Goal: Information Seeking & Learning: Learn about a topic

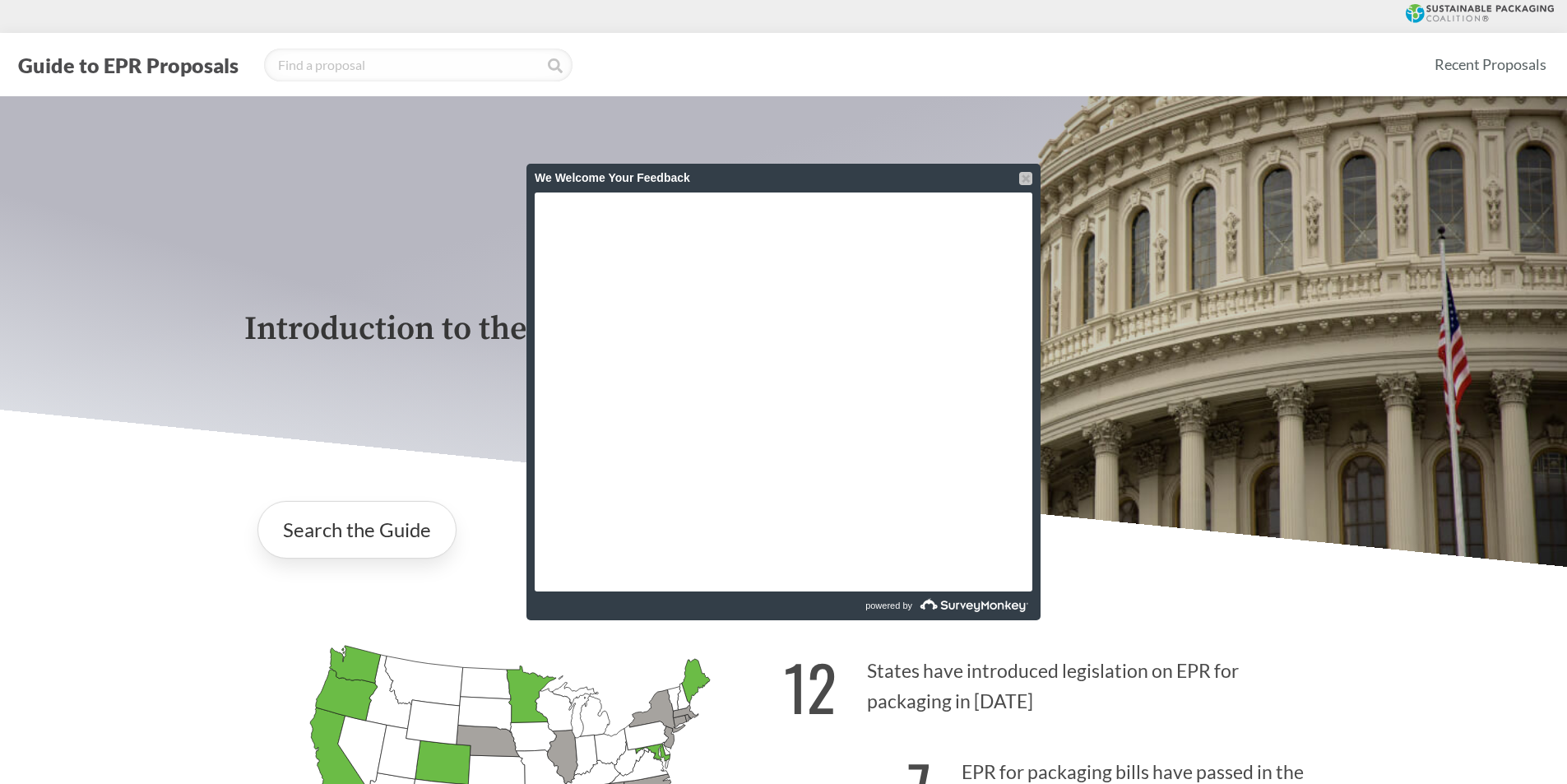
click at [1029, 178] on div at bounding box center [1026, 179] width 13 height 13
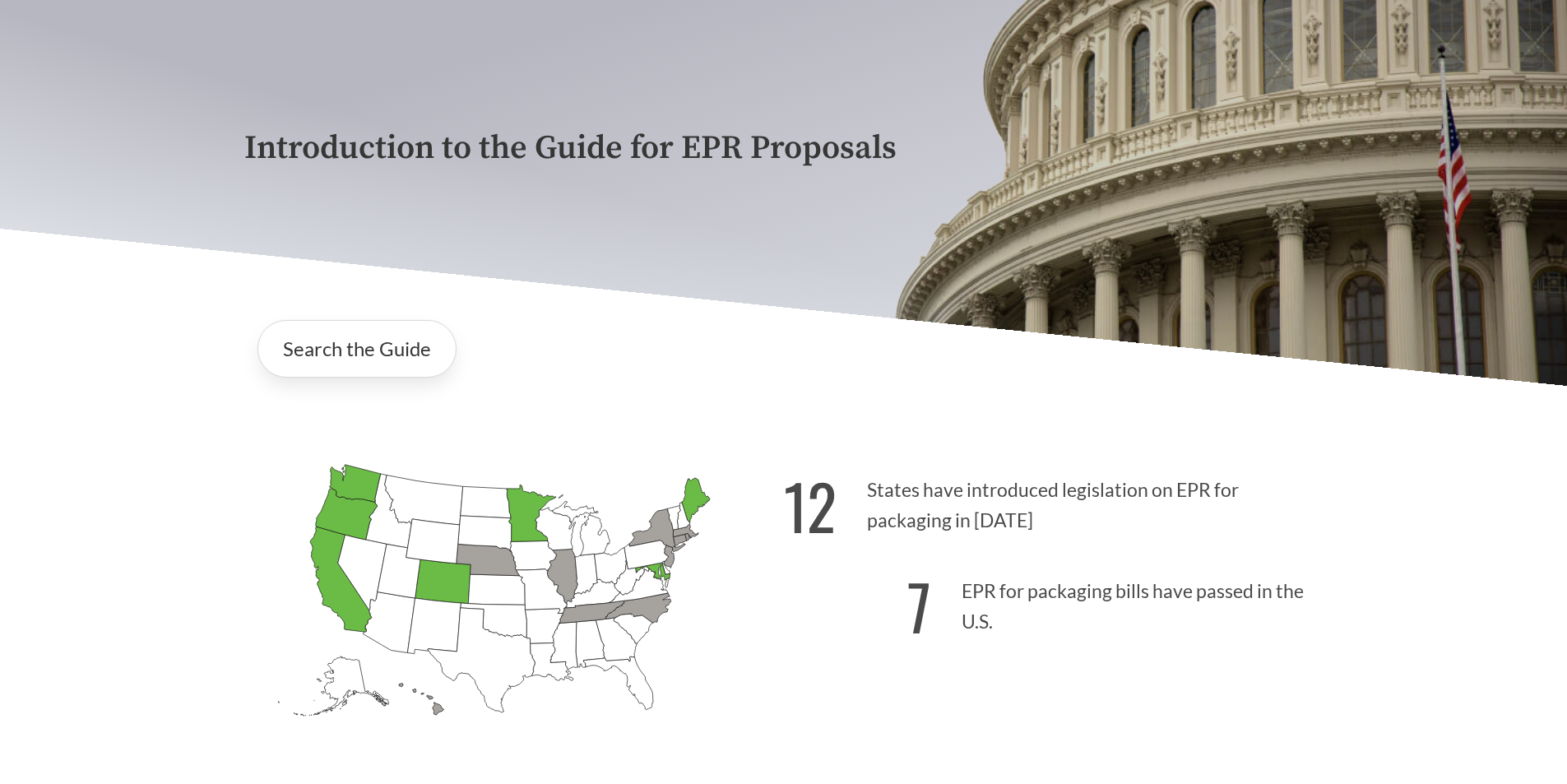
scroll to position [219, 0]
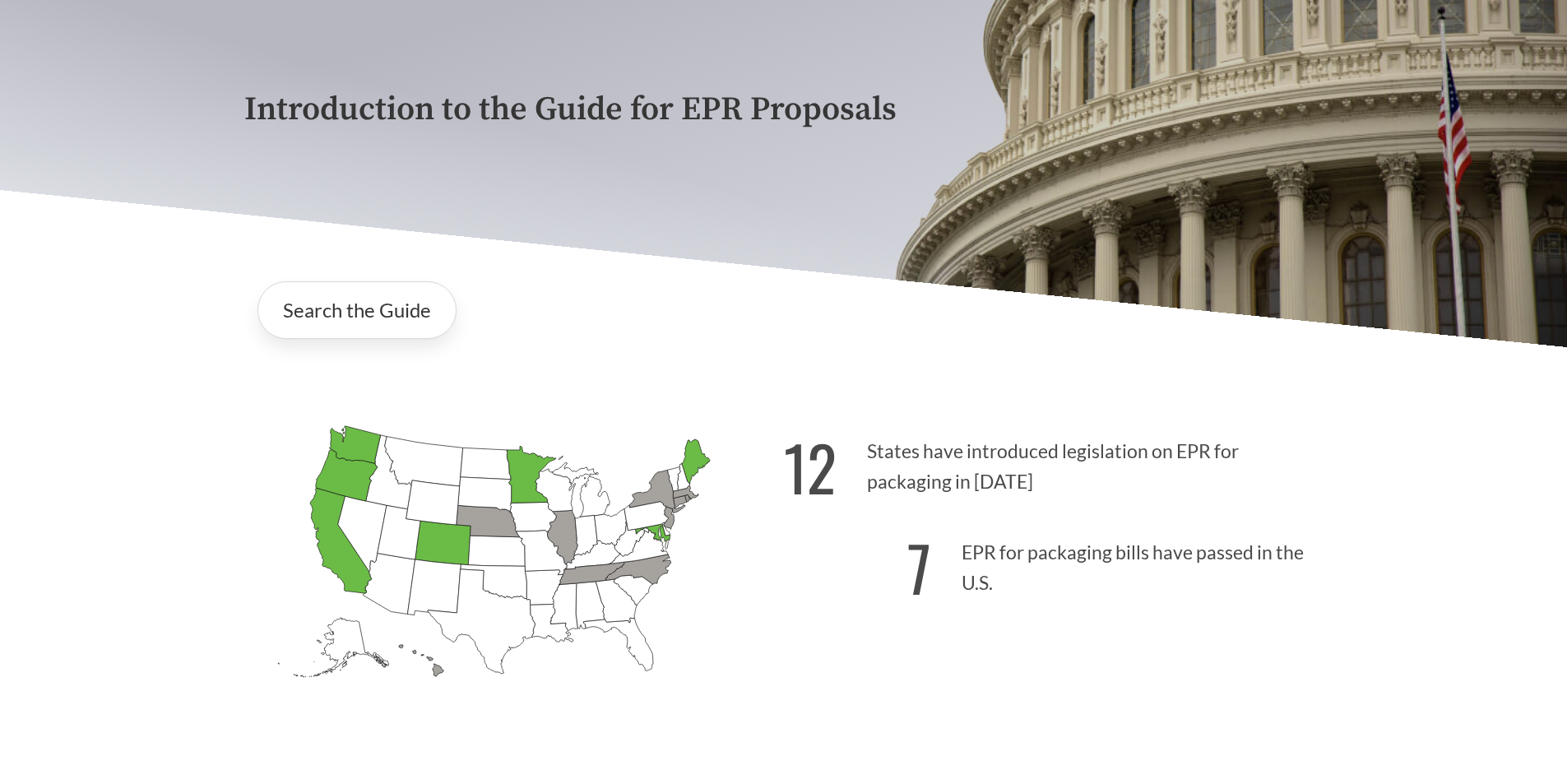
click at [331, 553] on icon "[US_STATE] Passed: 1" at bounding box center [340, 540] width 62 height 105
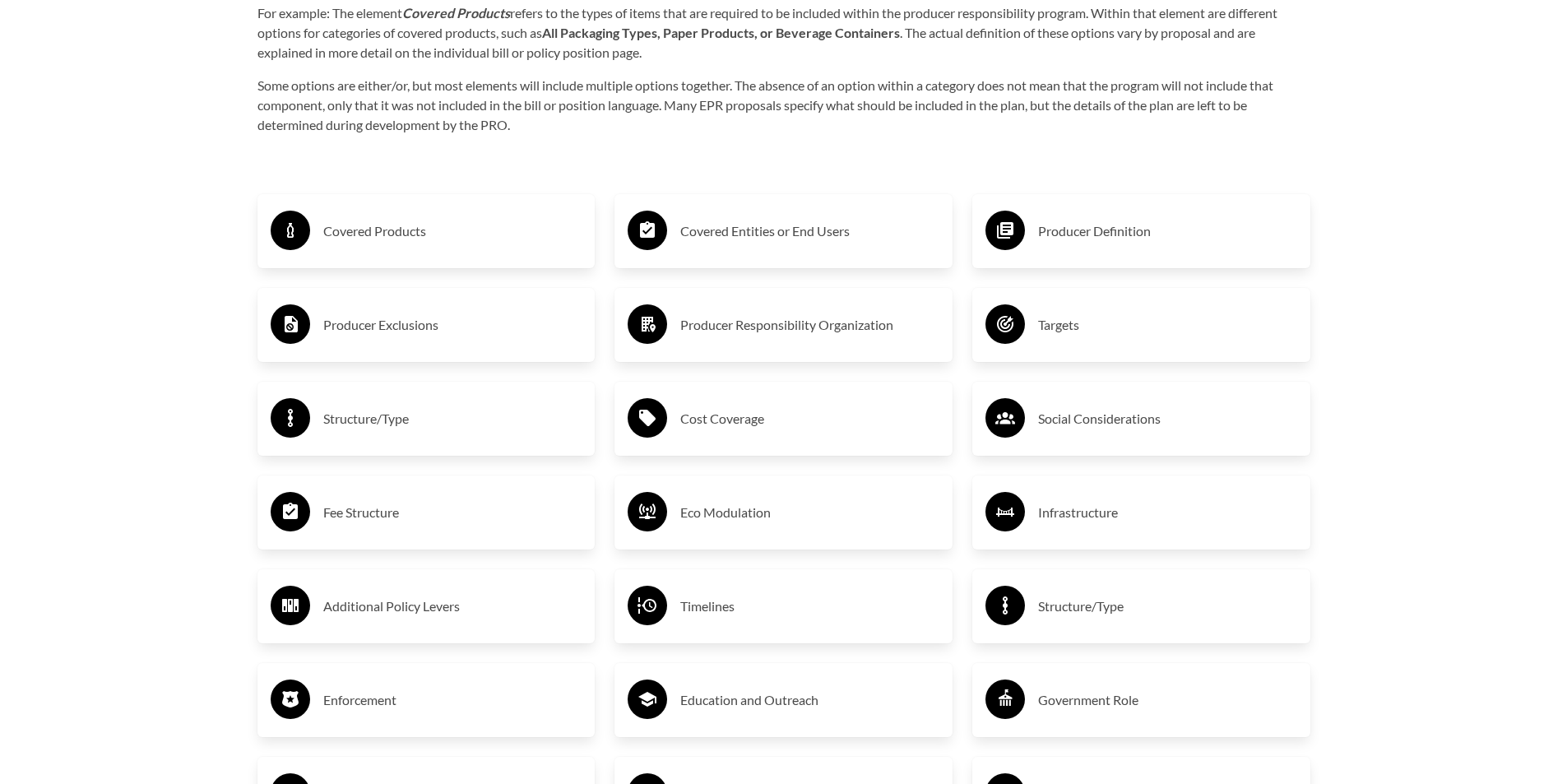
scroll to position [2851, 0]
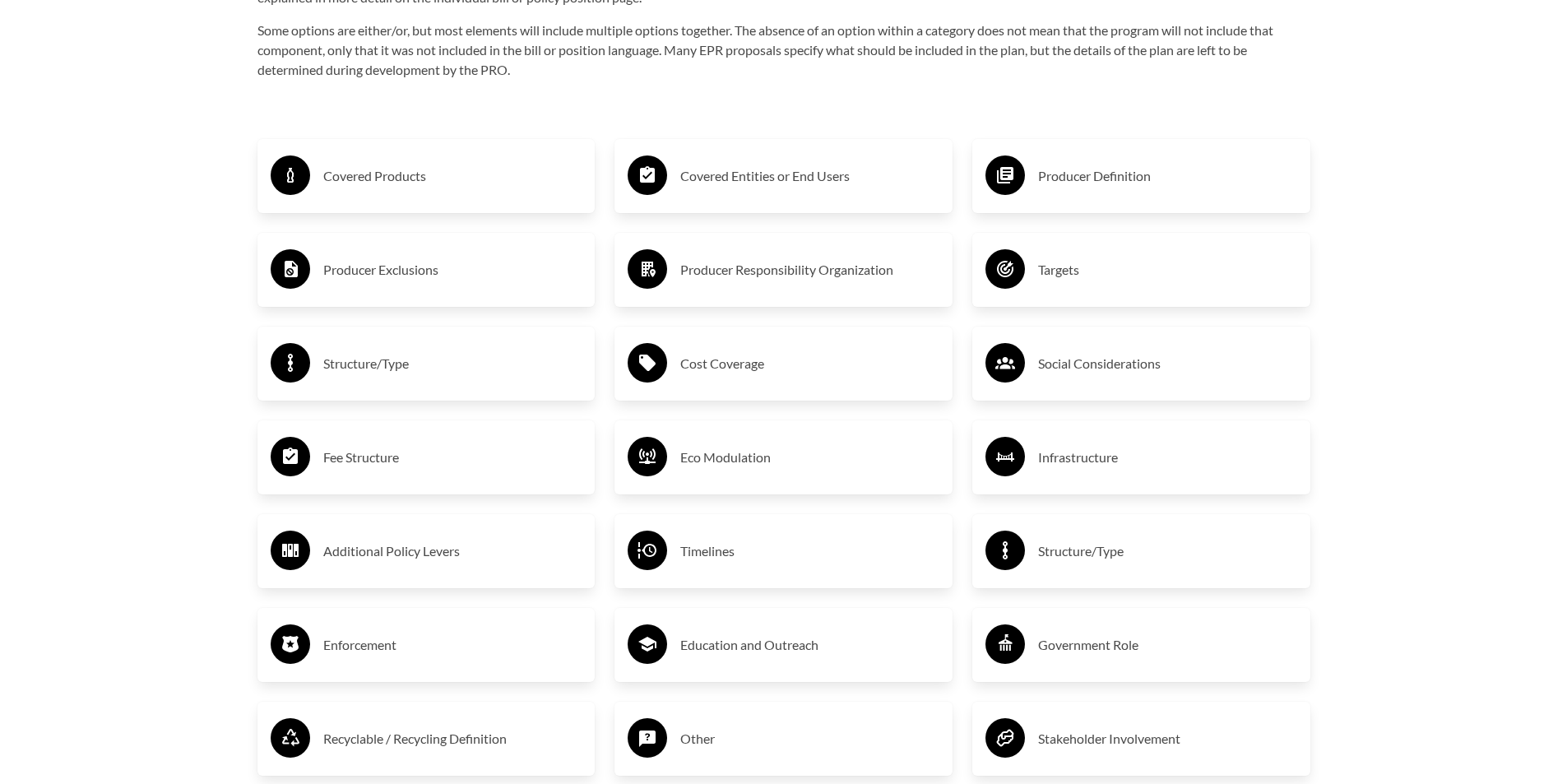
click at [297, 180] on circle at bounding box center [291, 176] width 40 height 40
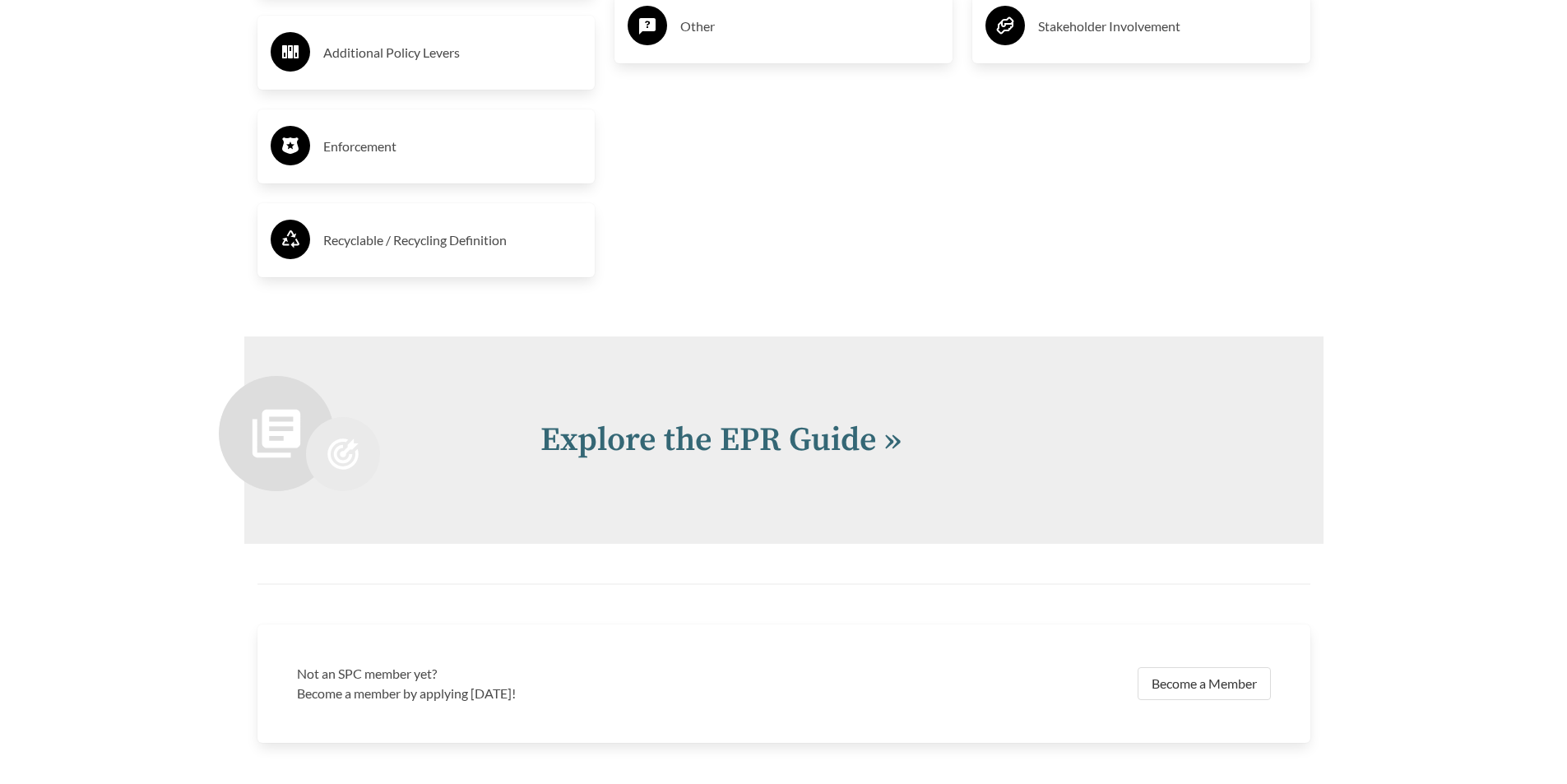
scroll to position [3809, 0]
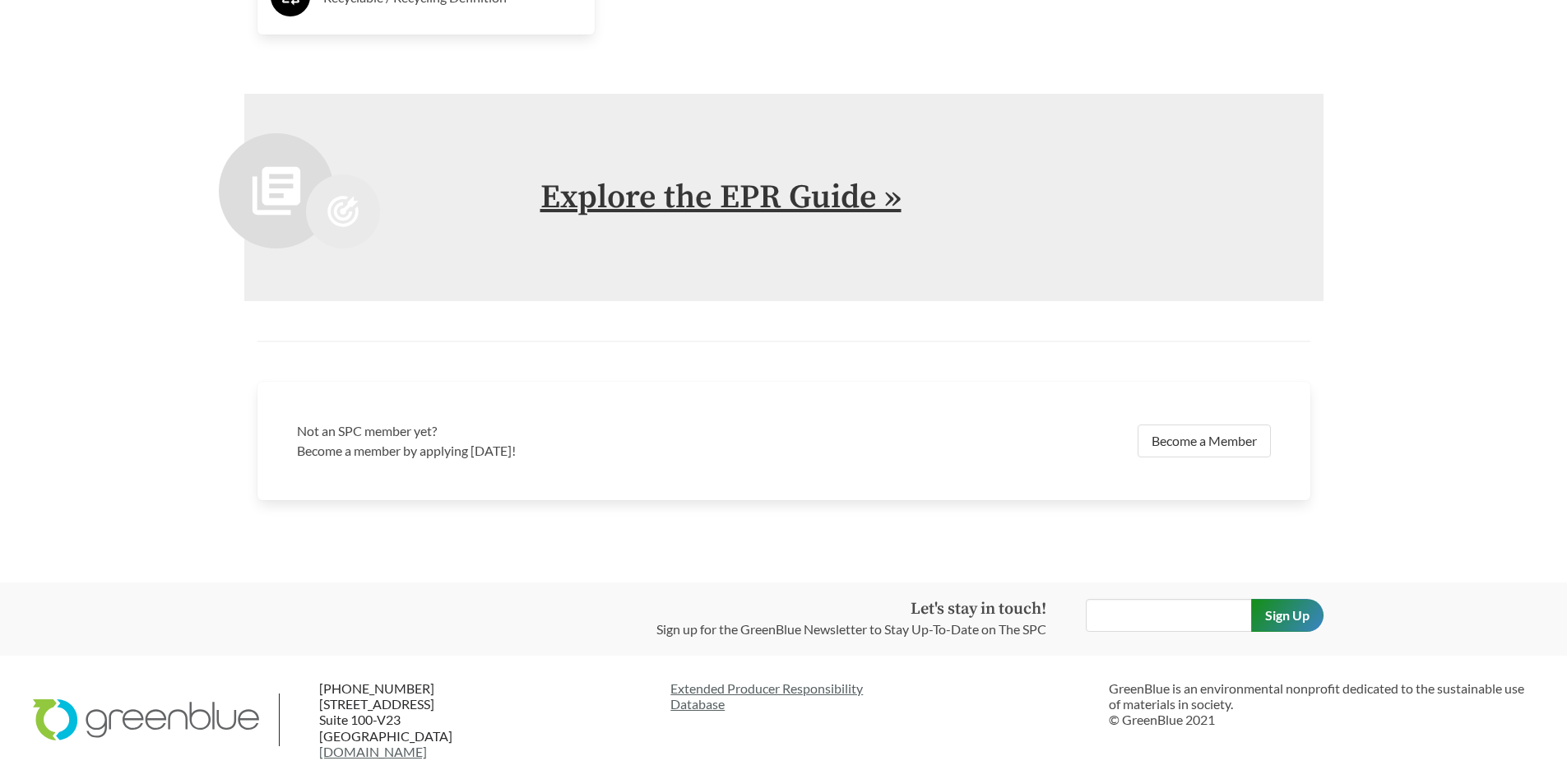
click at [757, 194] on link "Explore the EPR Guide »" at bounding box center [721, 198] width 361 height 41
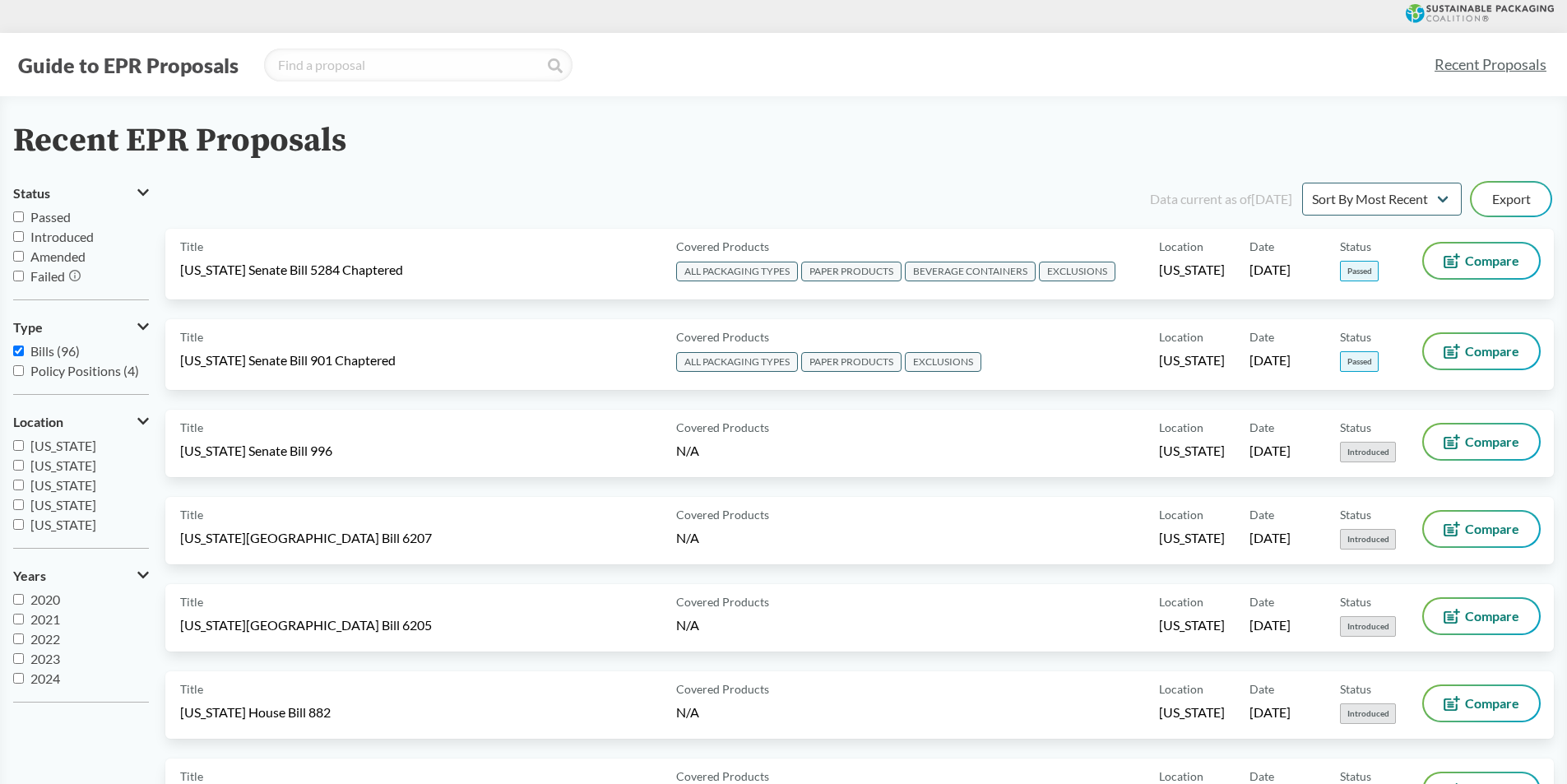
click at [22, 214] on input "Passed" at bounding box center [18, 216] width 11 height 11
checkbox input "true"
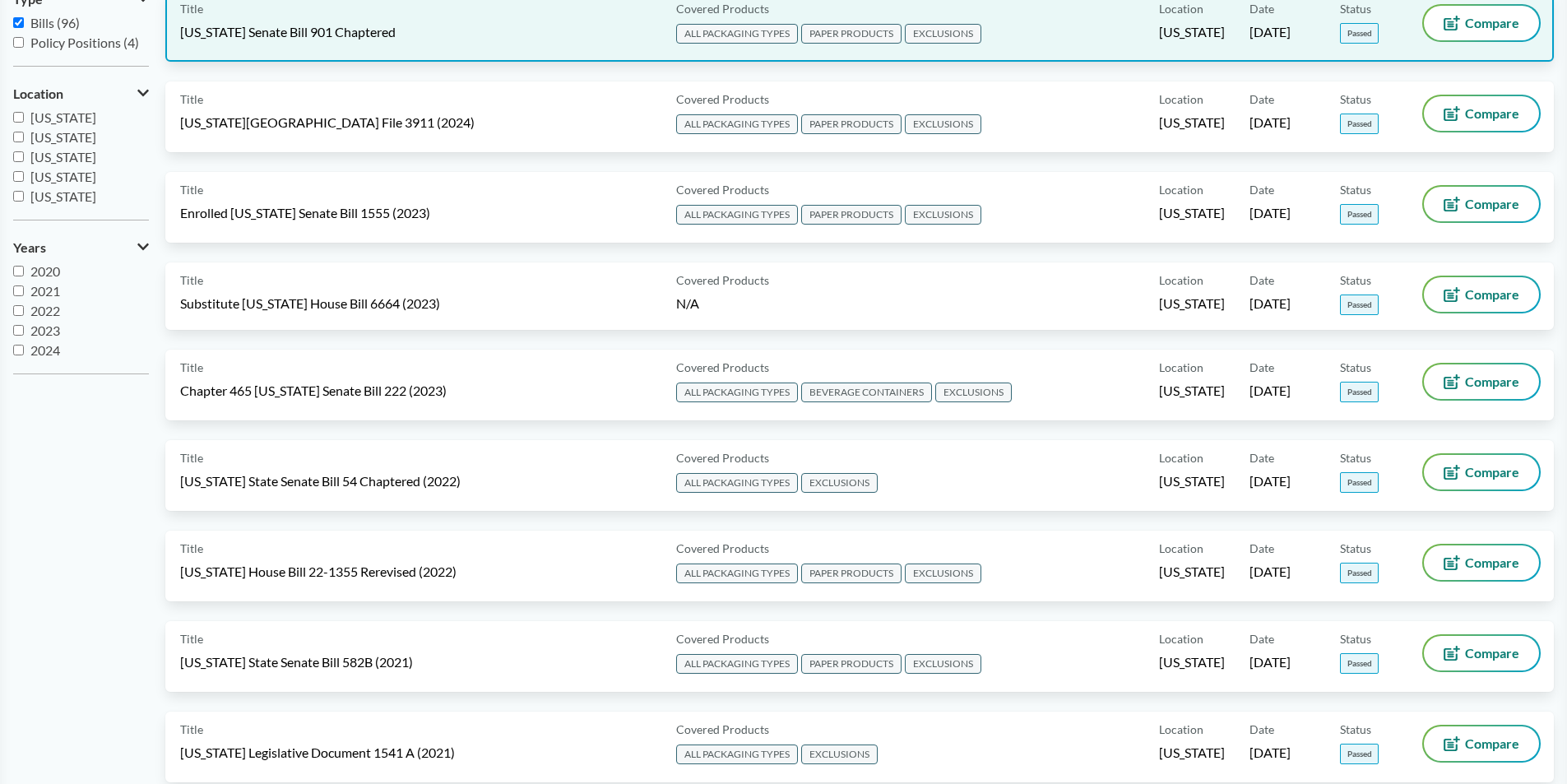
scroll to position [329, 0]
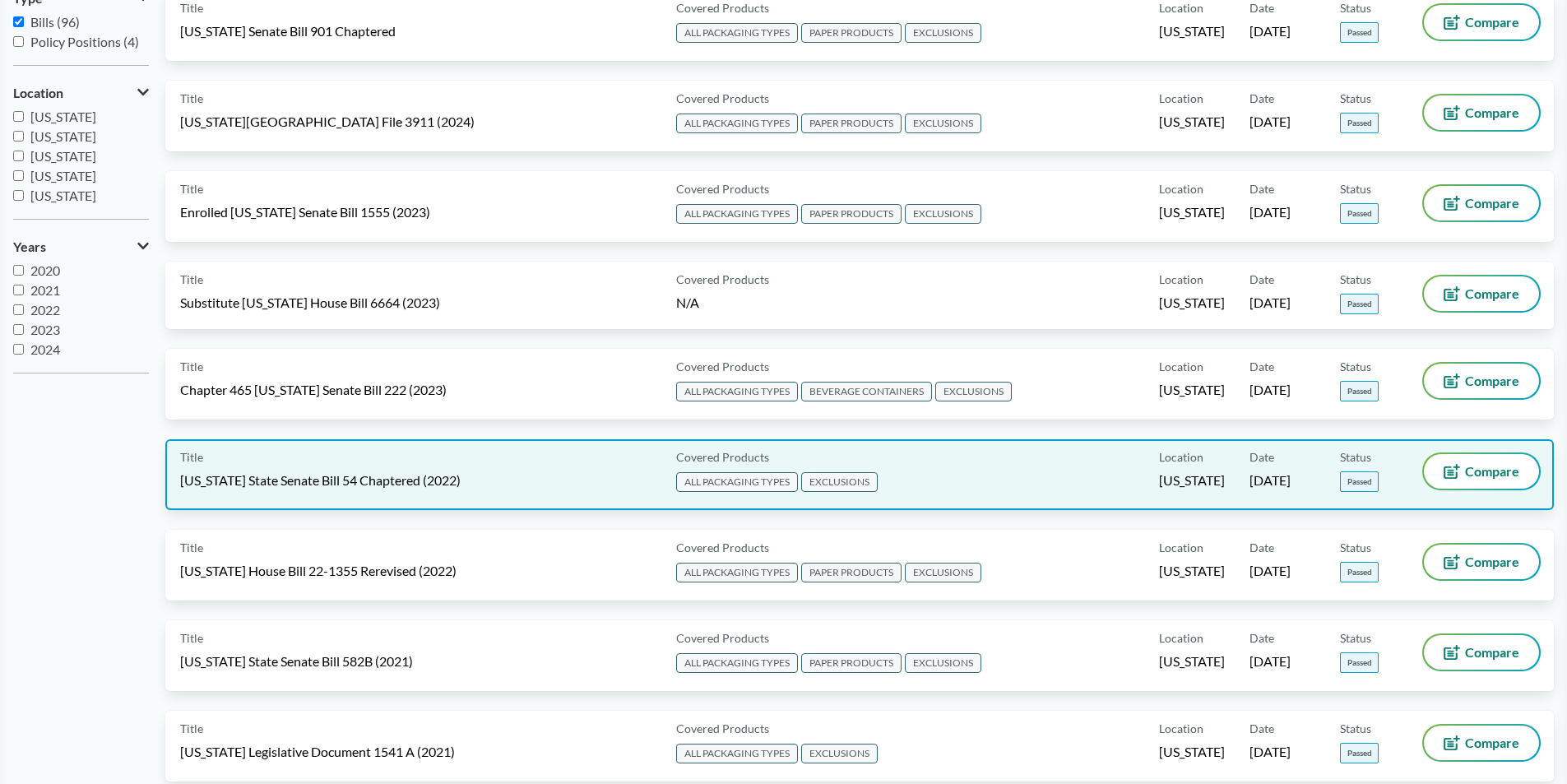
click at [287, 479] on span "[US_STATE] State Senate Bill 54 Chaptered (2022)" at bounding box center [321, 480] width 281 height 18
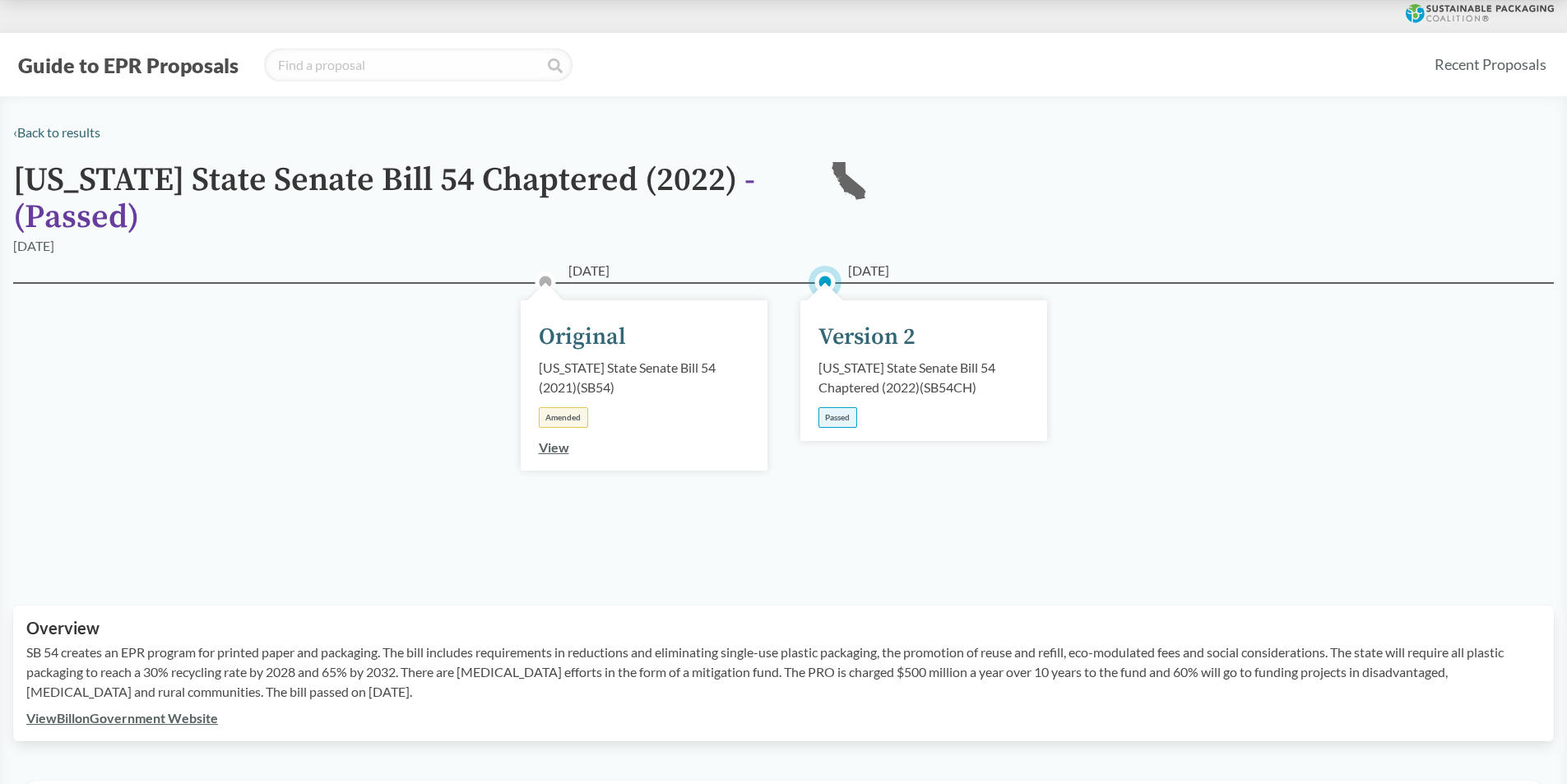
click at [831, 422] on div "Passed" at bounding box center [837, 417] width 39 height 21
click at [832, 420] on div "Passed" at bounding box center [837, 417] width 39 height 21
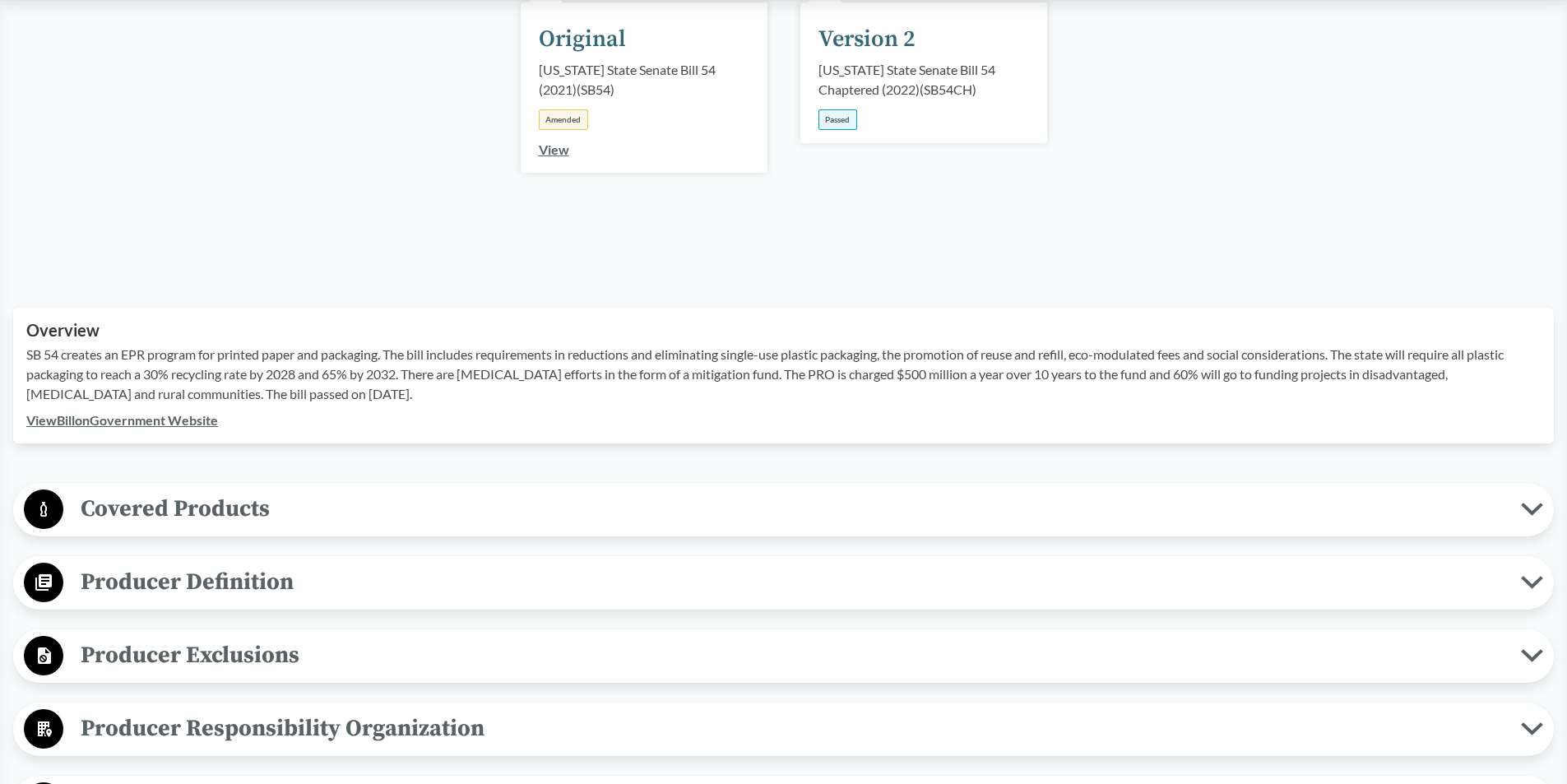
scroll to position [329, 0]
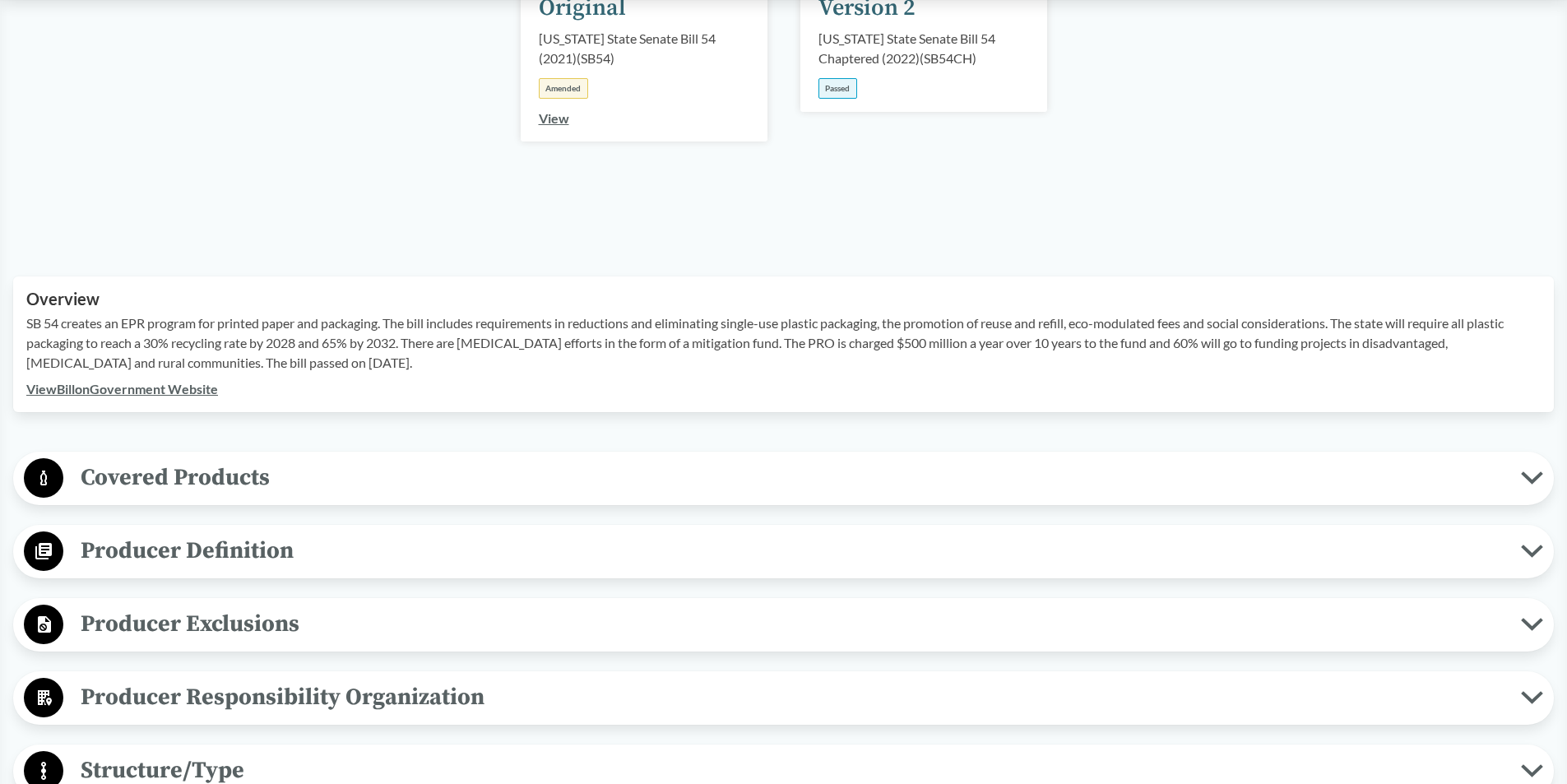
click at [1540, 475] on icon at bounding box center [1532, 478] width 17 height 8
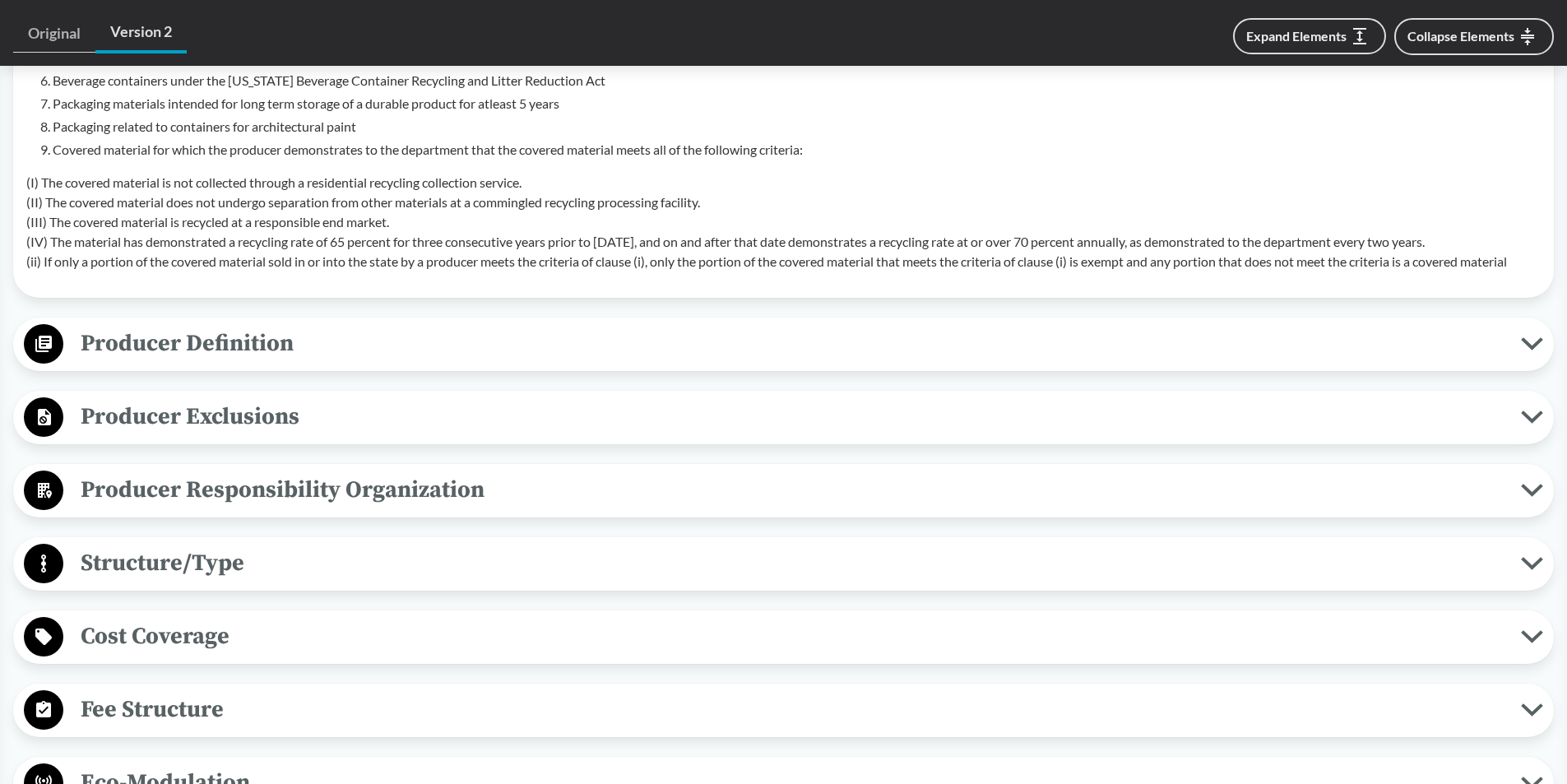
scroll to position [1096, 0]
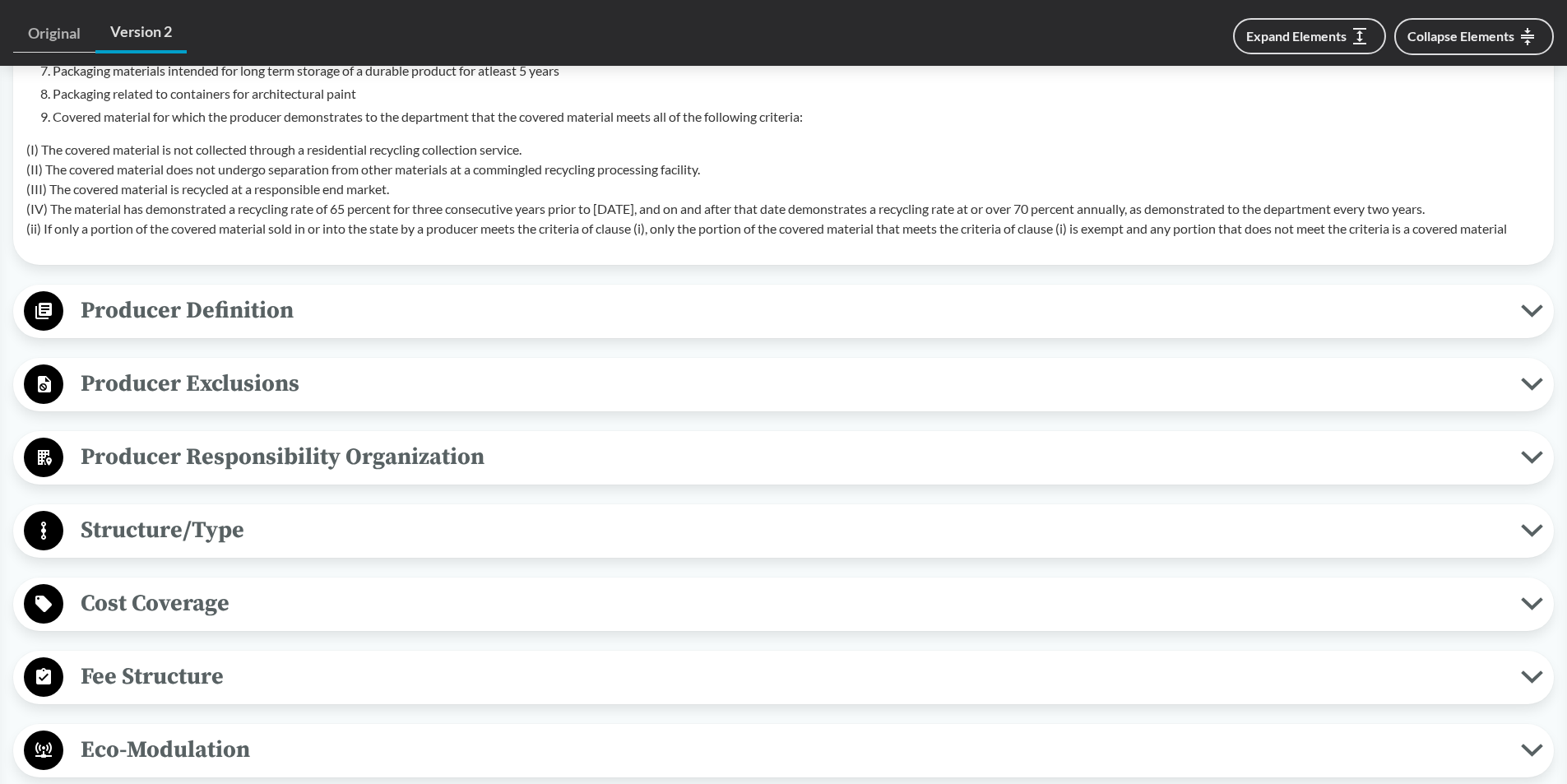
click at [1540, 385] on icon at bounding box center [1532, 384] width 22 height 13
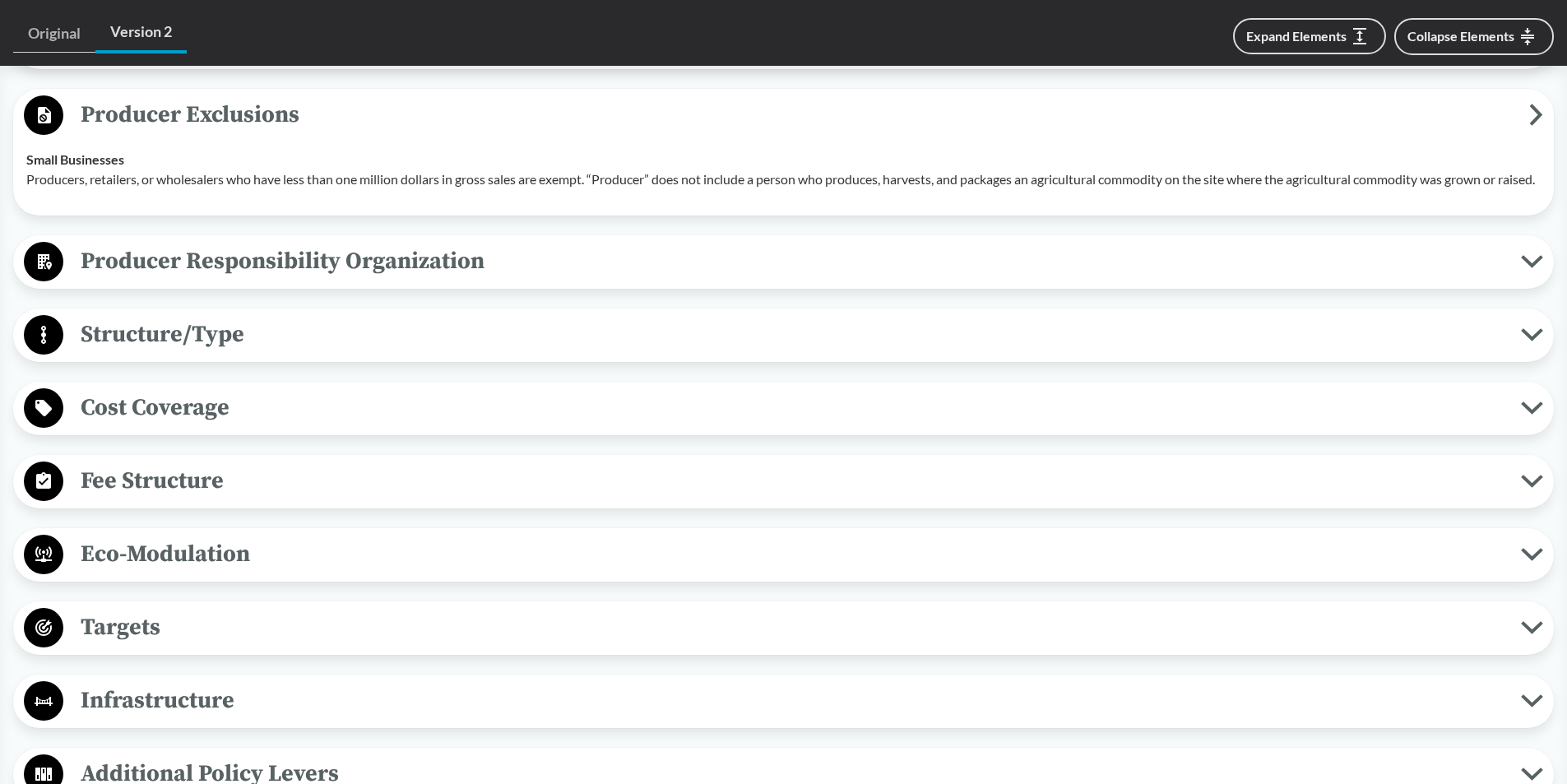
scroll to position [1371, 0]
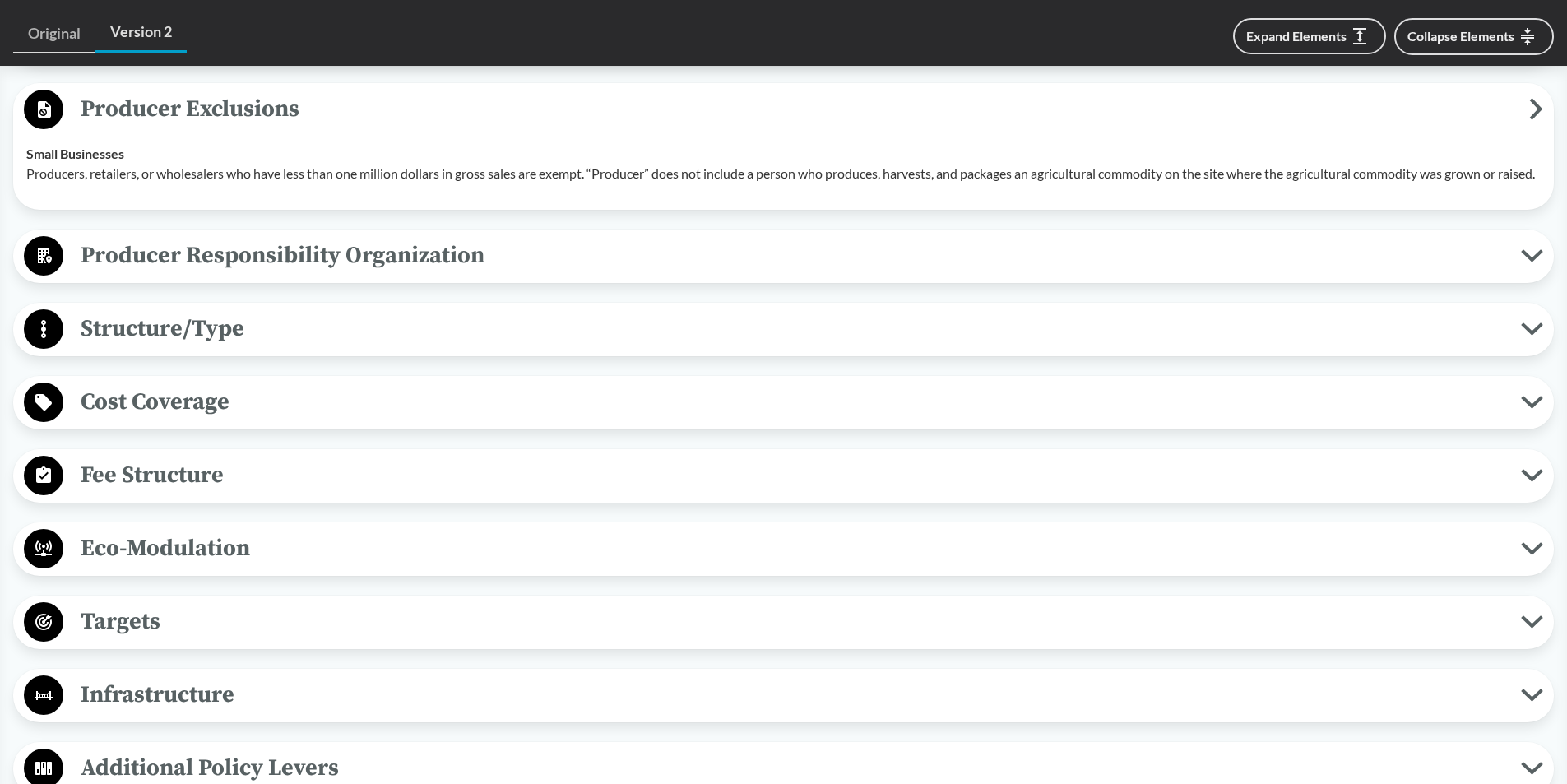
click at [1532, 482] on icon at bounding box center [1532, 475] width 22 height 13
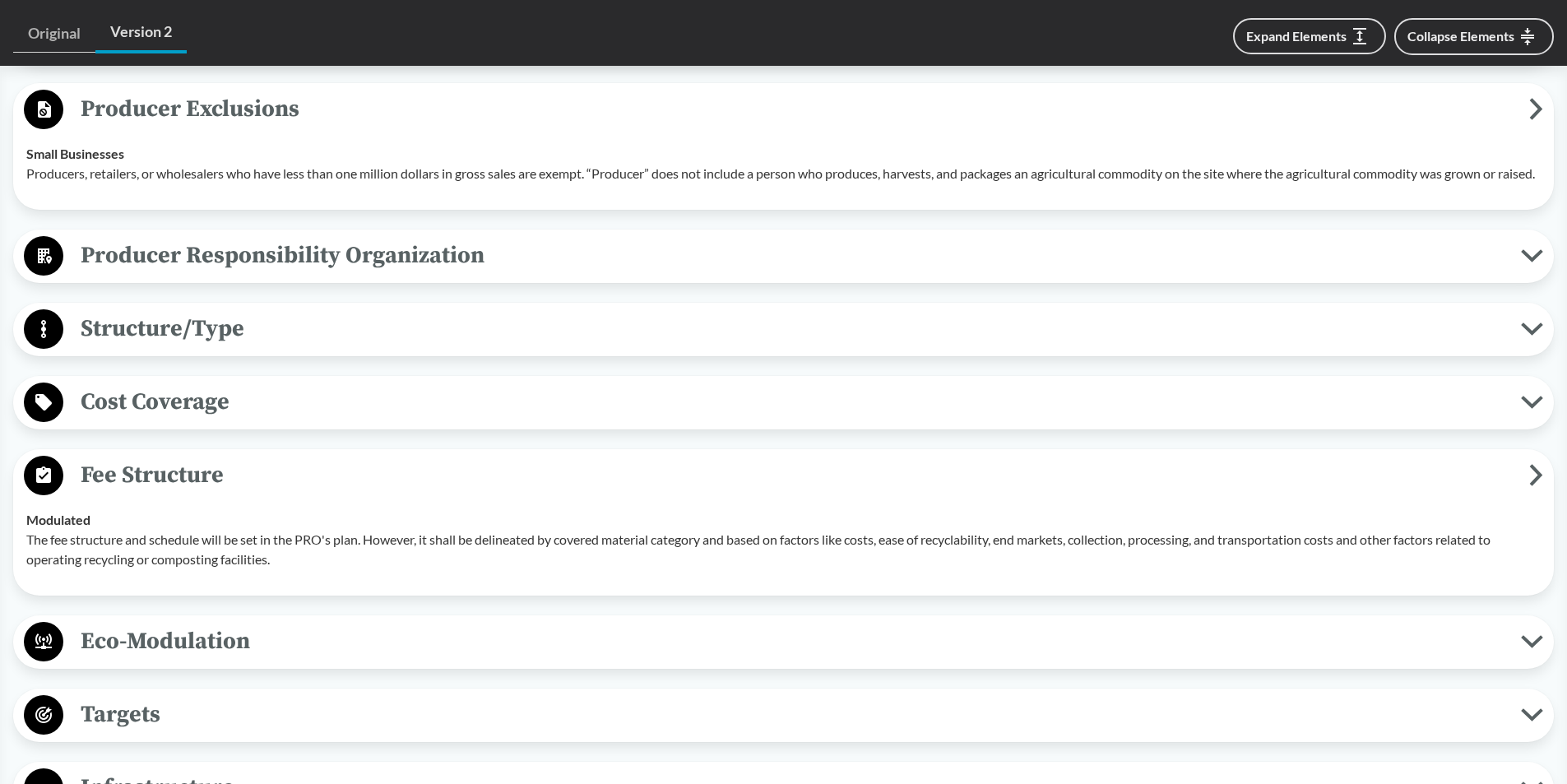
click at [1533, 411] on button "Cost Coverage" at bounding box center [784, 402] width 1530 height 42
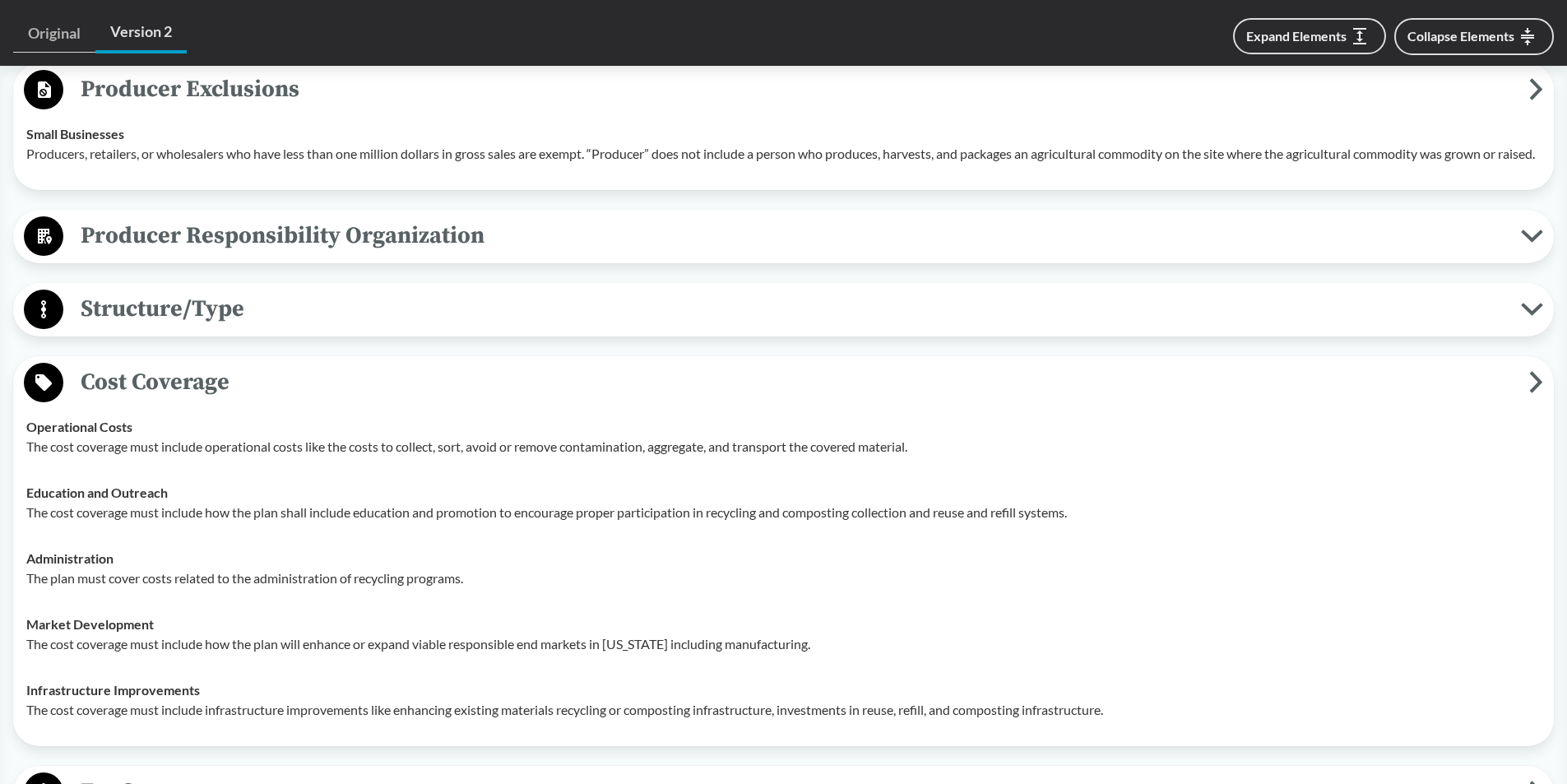
scroll to position [1315, 0]
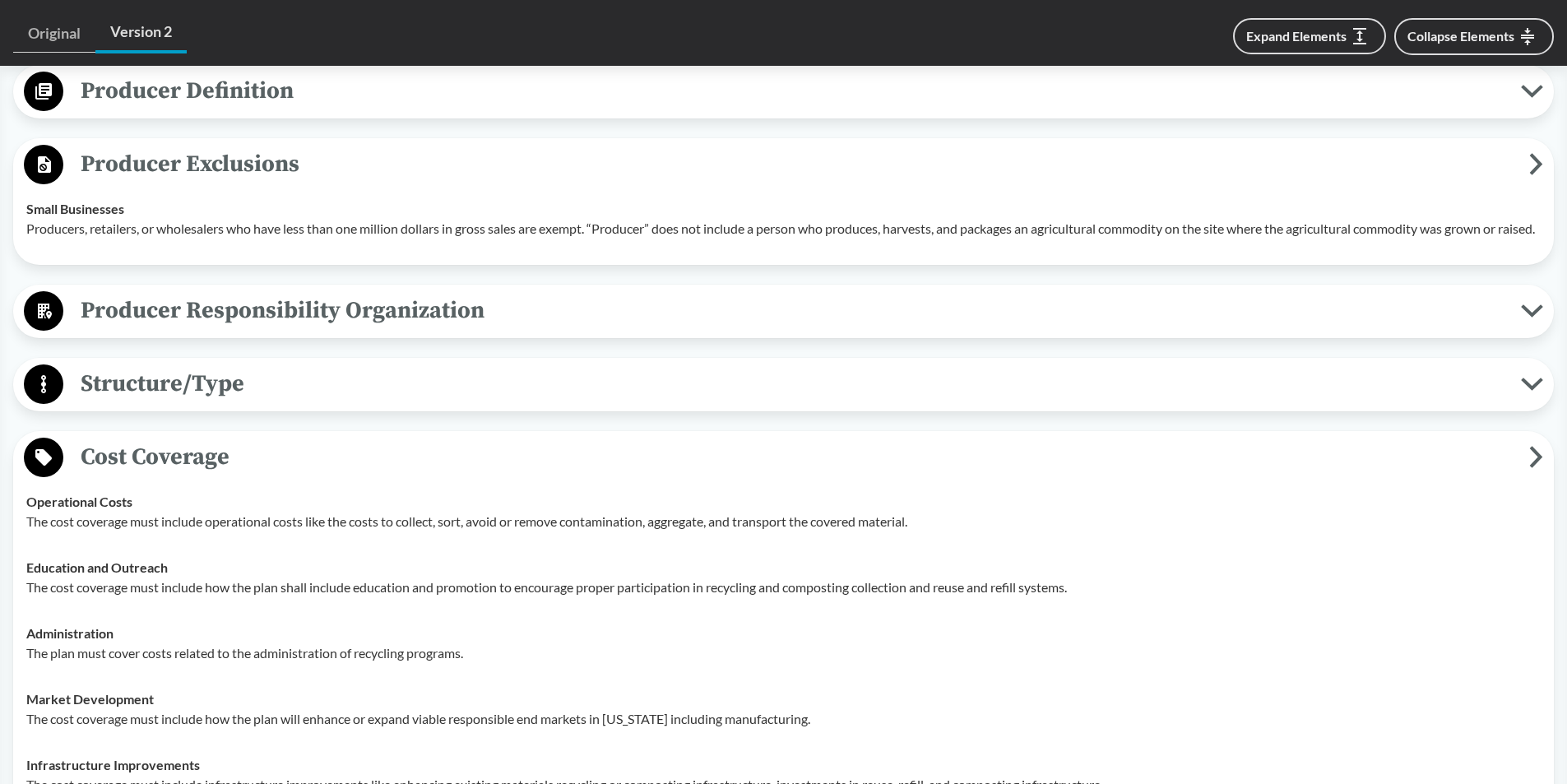
click at [1535, 391] on icon at bounding box center [1532, 384] width 22 height 13
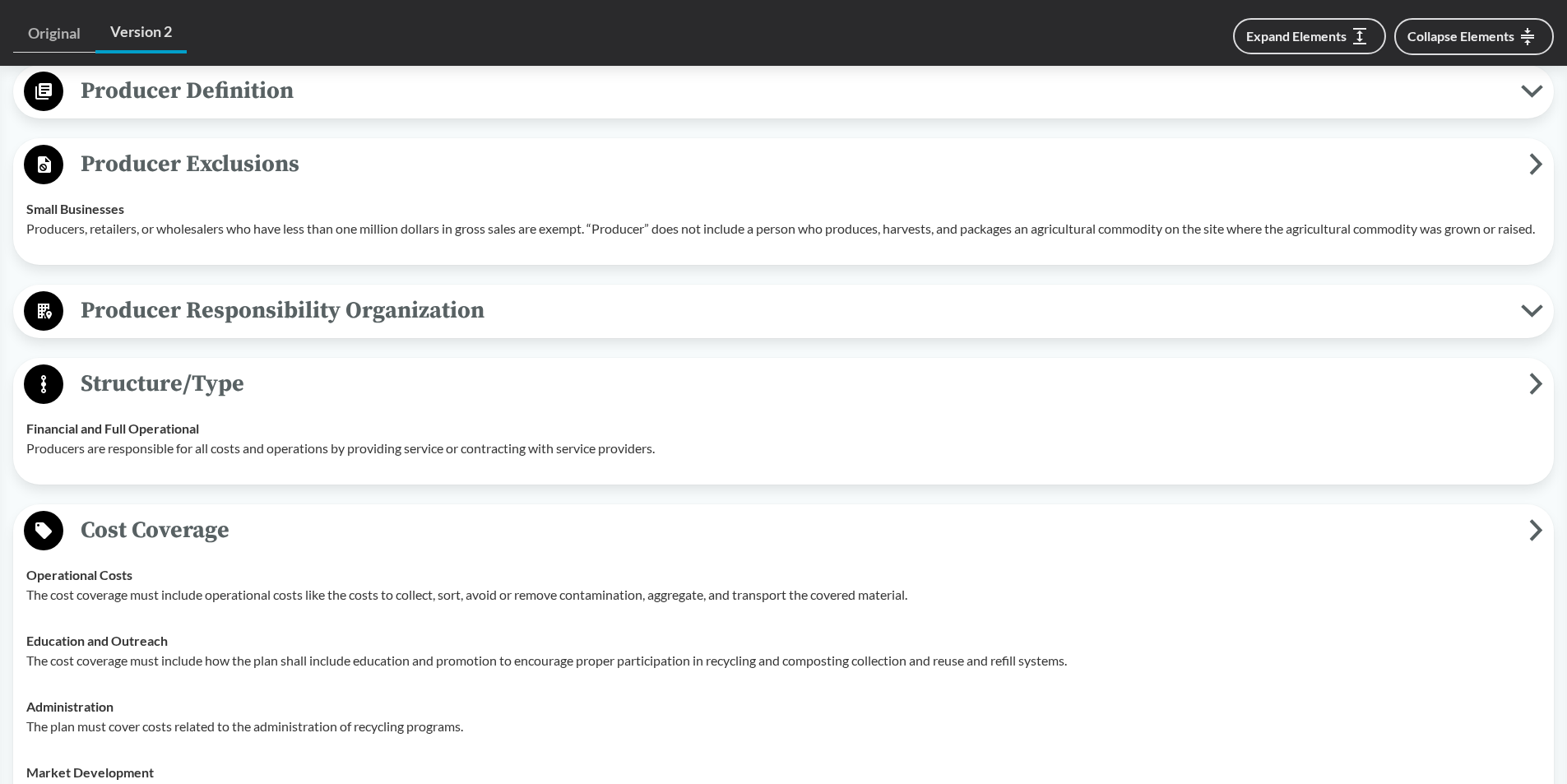
click at [1527, 315] on icon at bounding box center [1532, 311] width 17 height 8
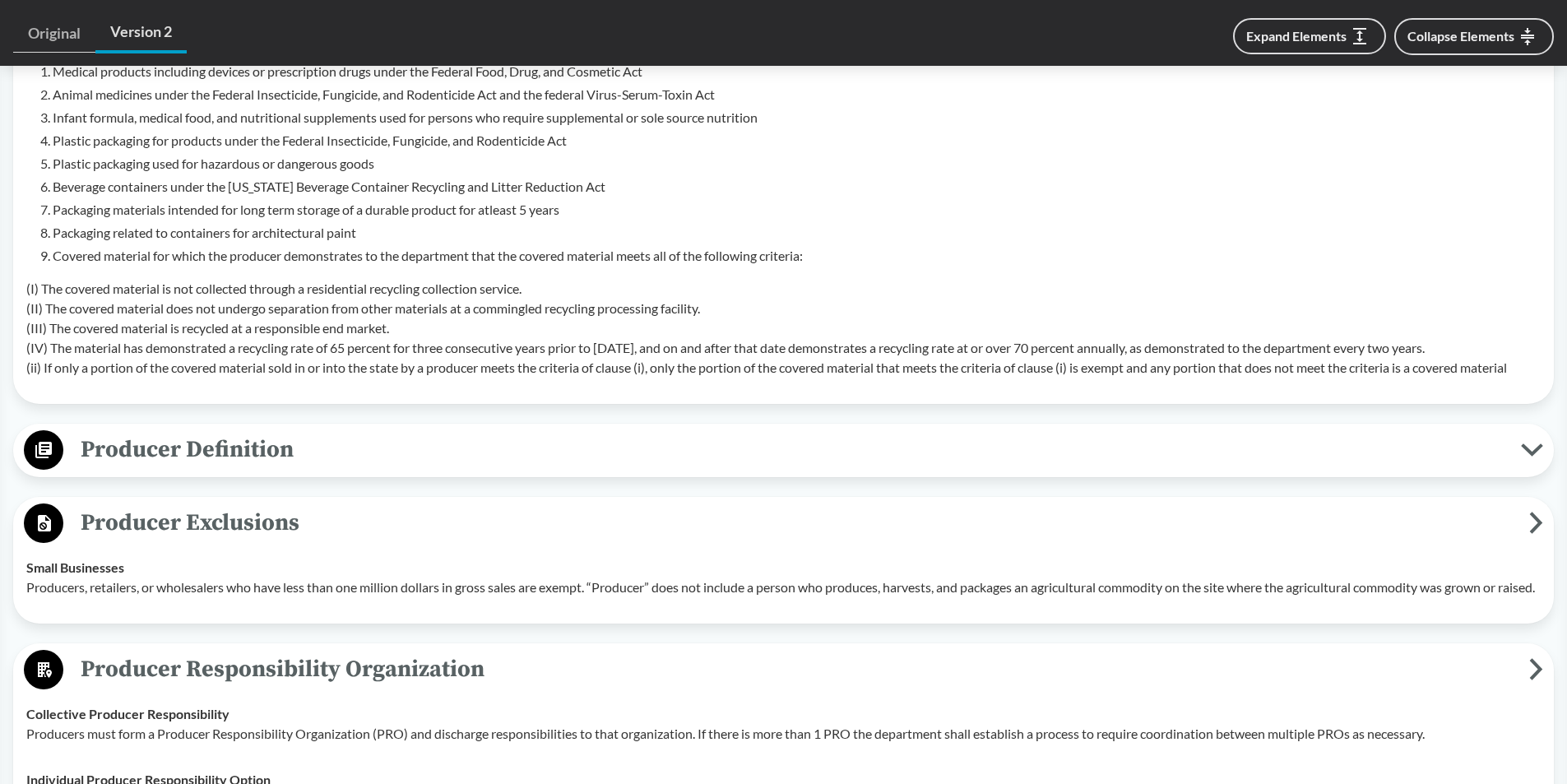
scroll to position [931, 0]
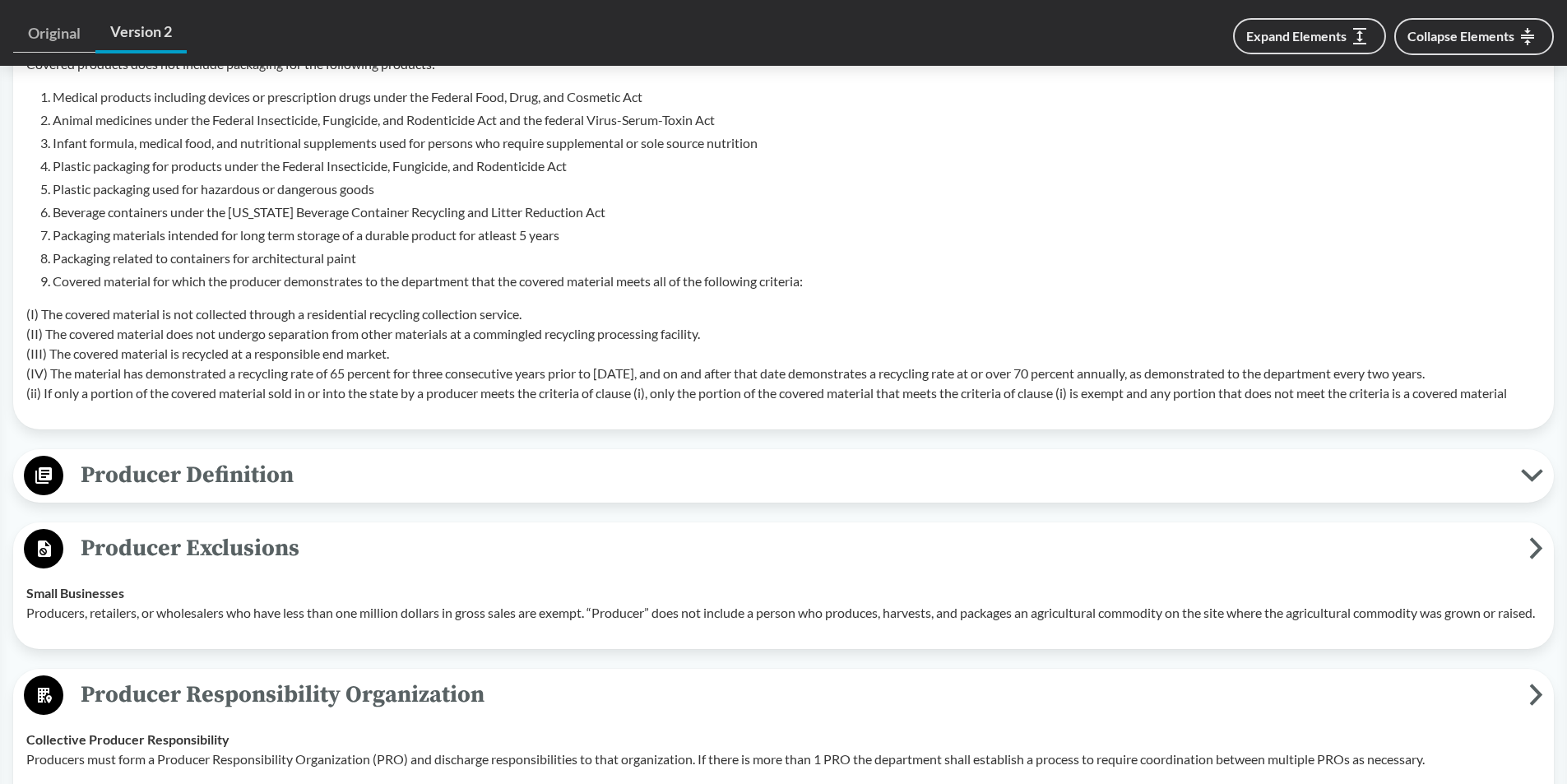
click at [1536, 477] on icon at bounding box center [1532, 475] width 17 height 8
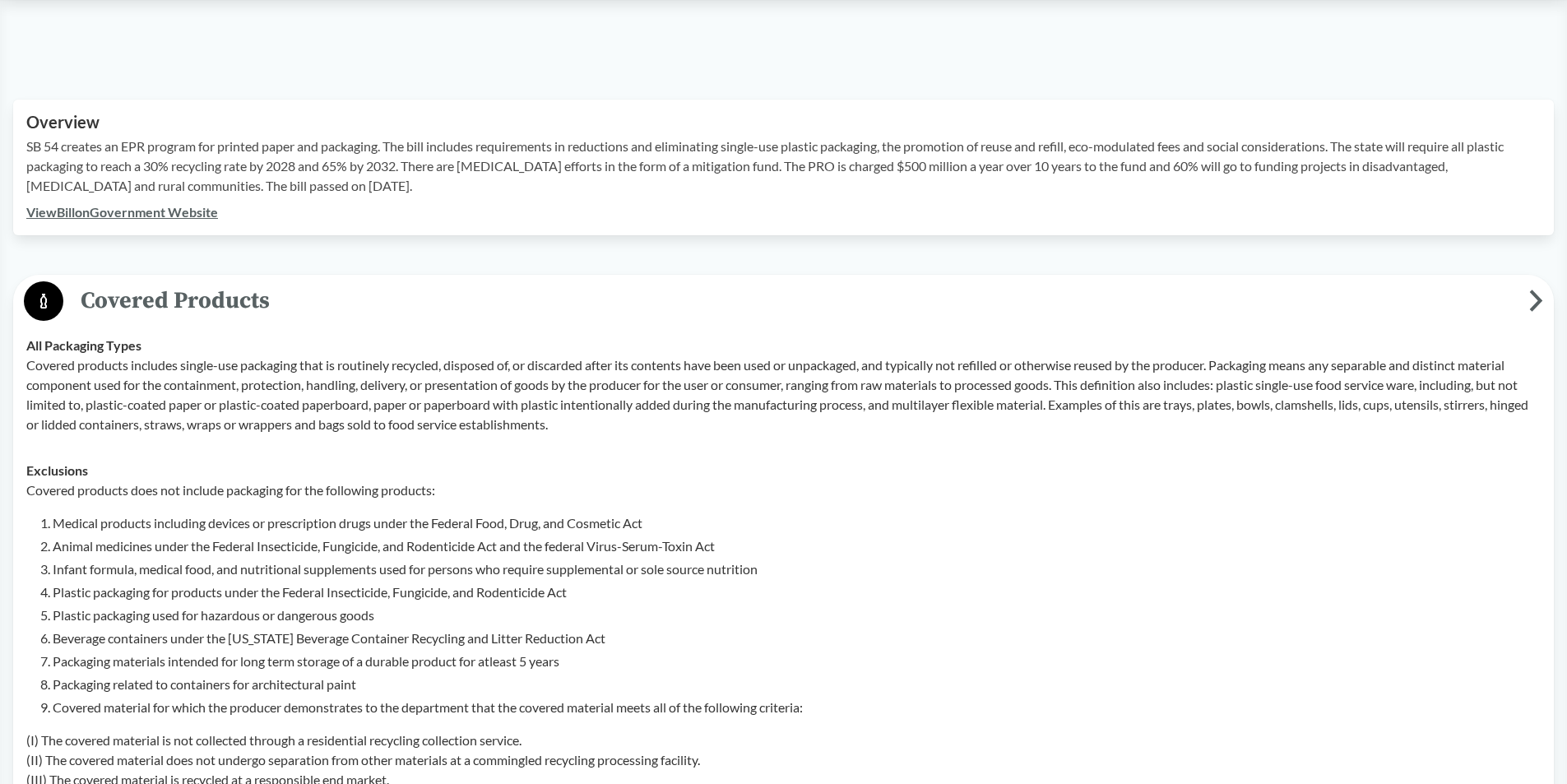
scroll to position [384, 0]
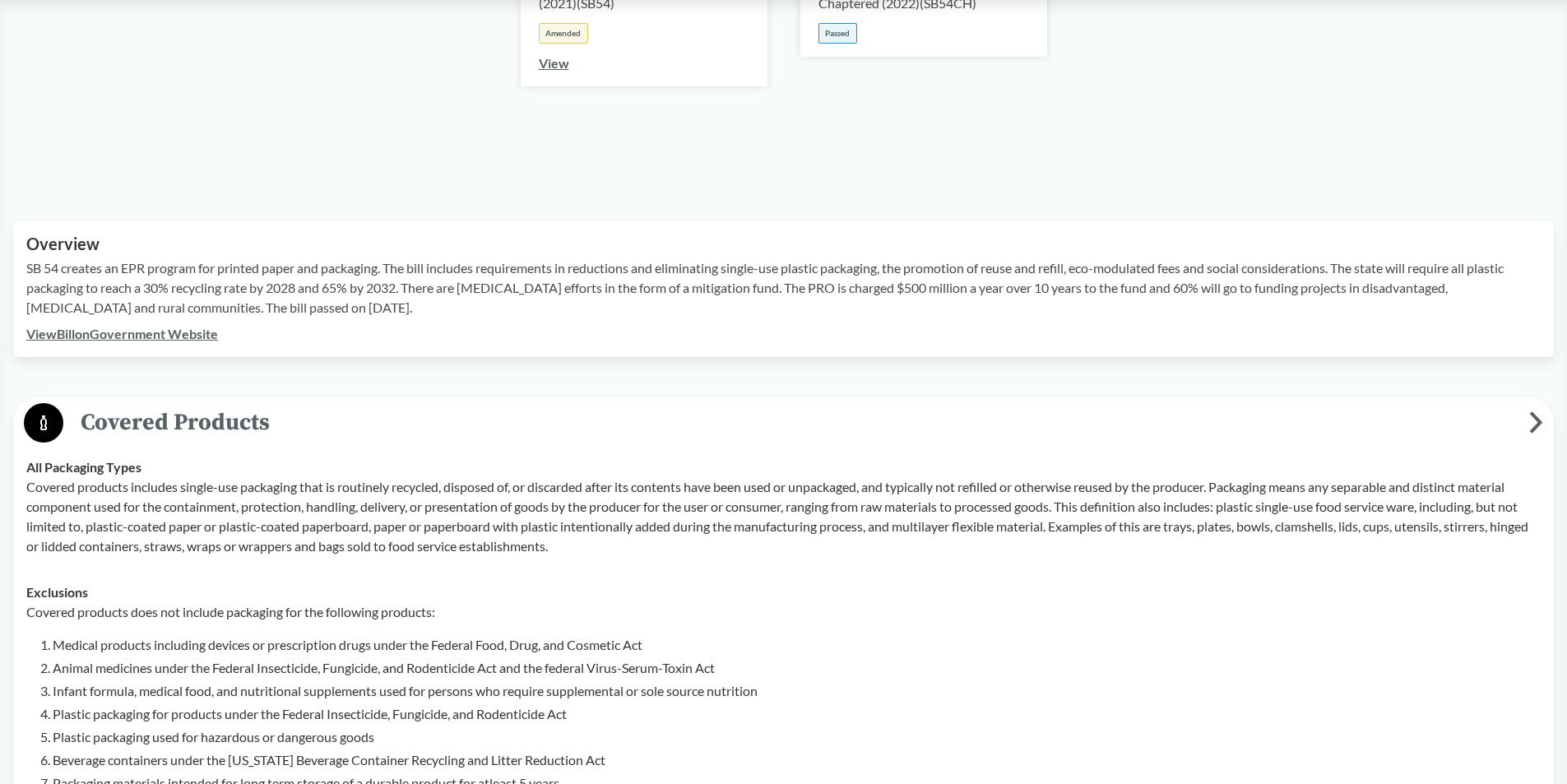
click at [117, 336] on link "View Bill on Government Website" at bounding box center [122, 333] width 191 height 16
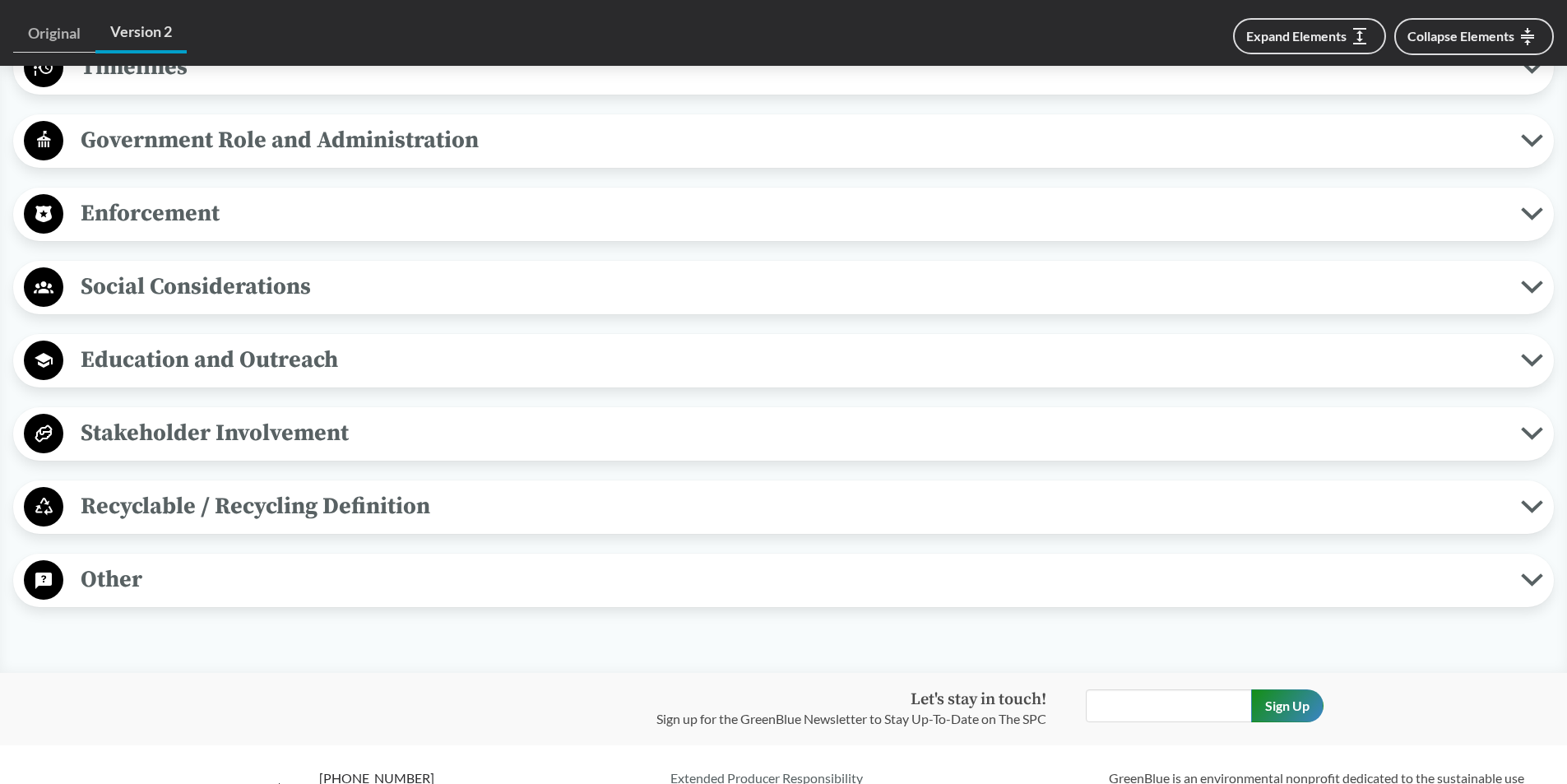
scroll to position [3180, 0]
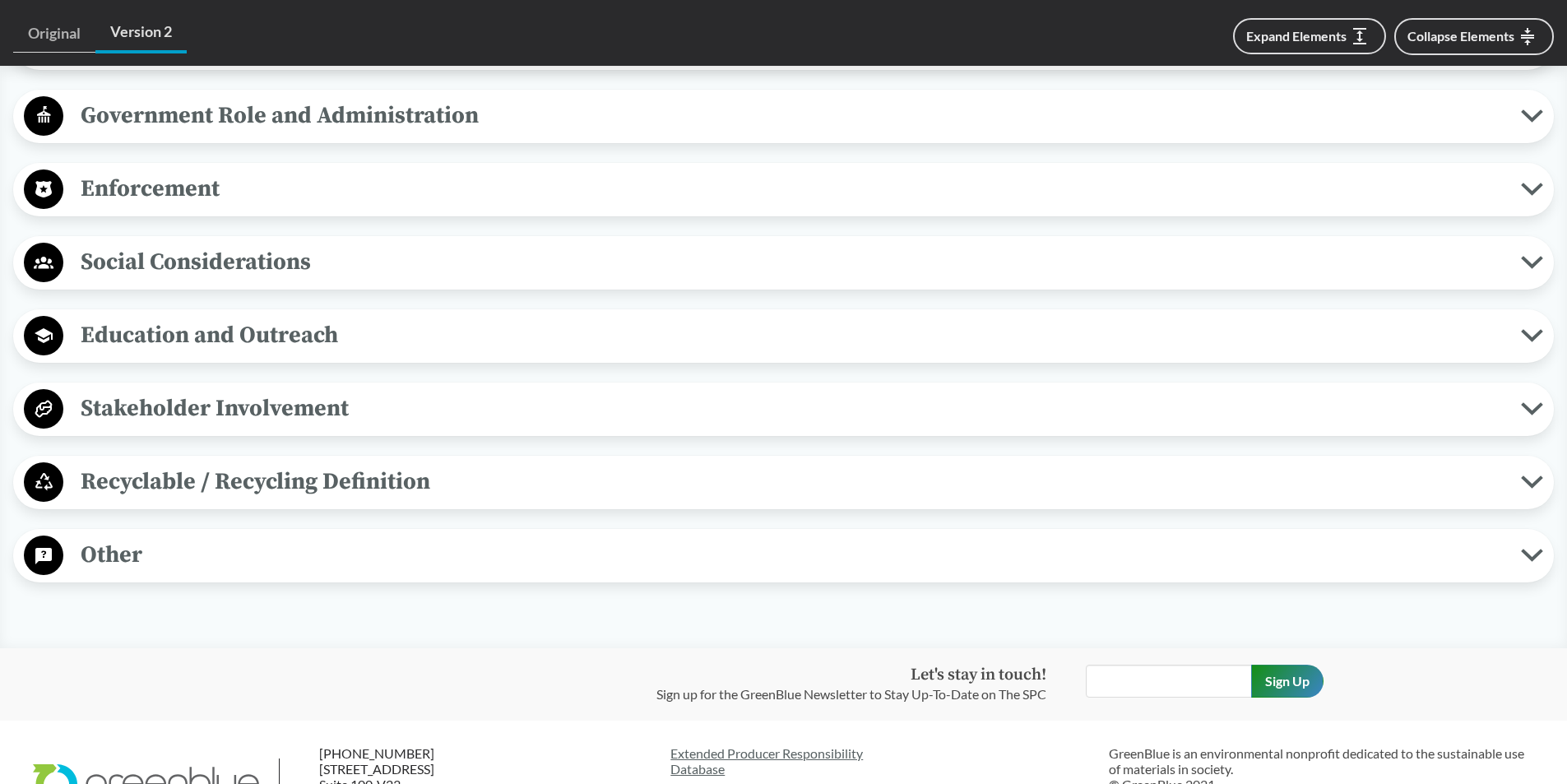
click at [243, 500] on span "Recyclable / Recycling Definition" at bounding box center [792, 481] width 1458 height 37
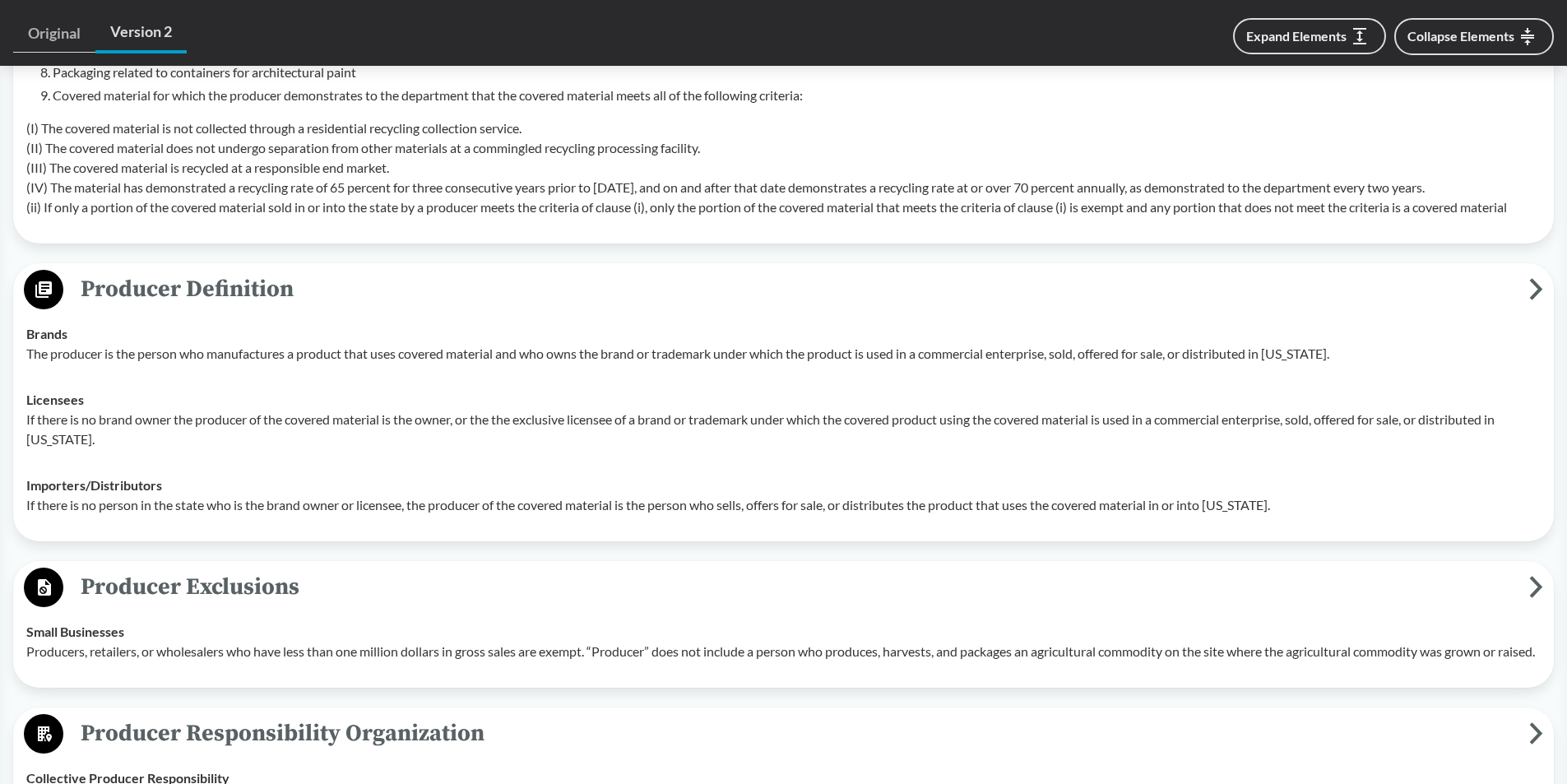
scroll to position [1096, 0]
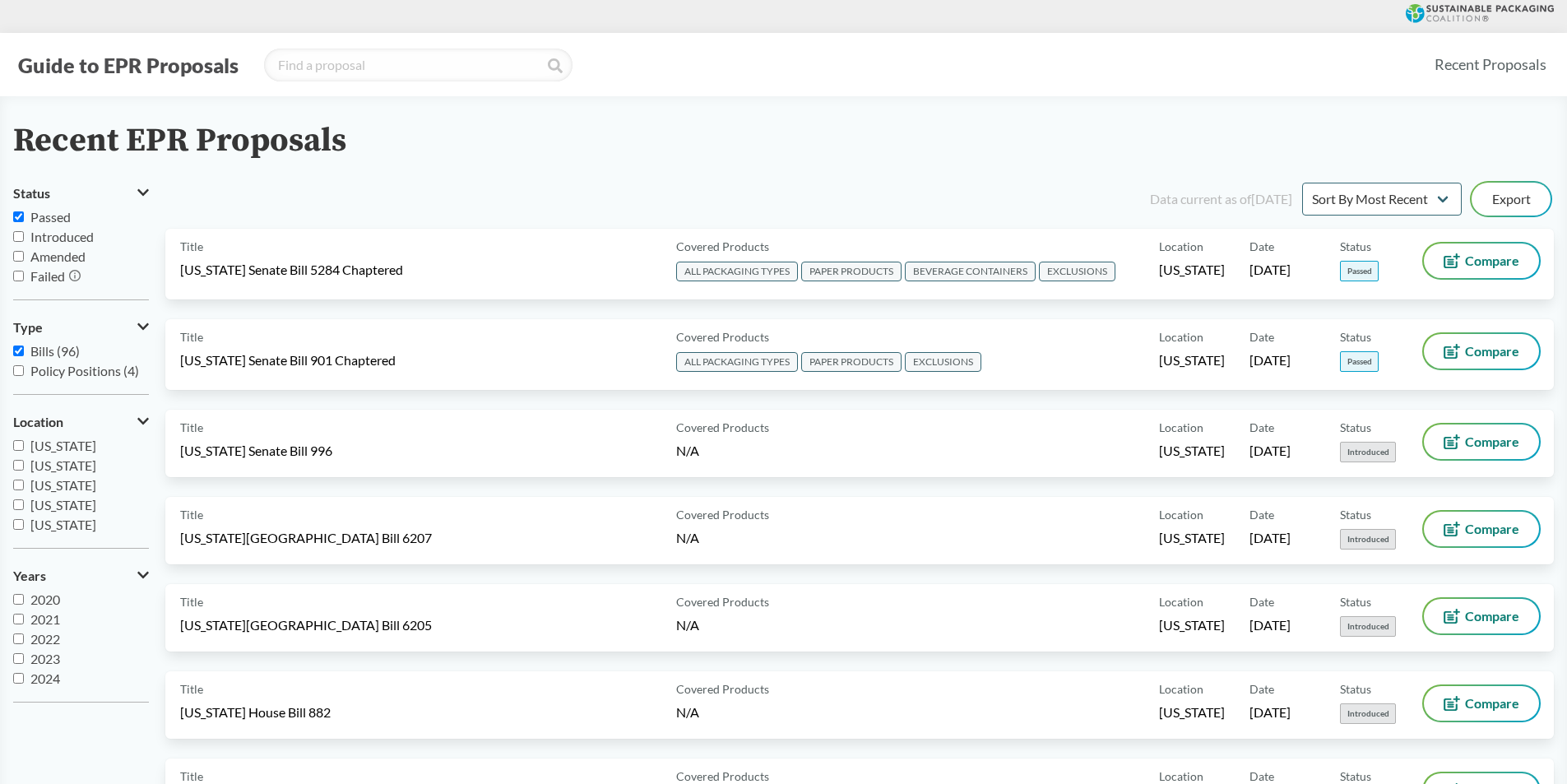
click at [19, 237] on input "Introduced" at bounding box center [18, 236] width 11 height 11
checkbox input "false"
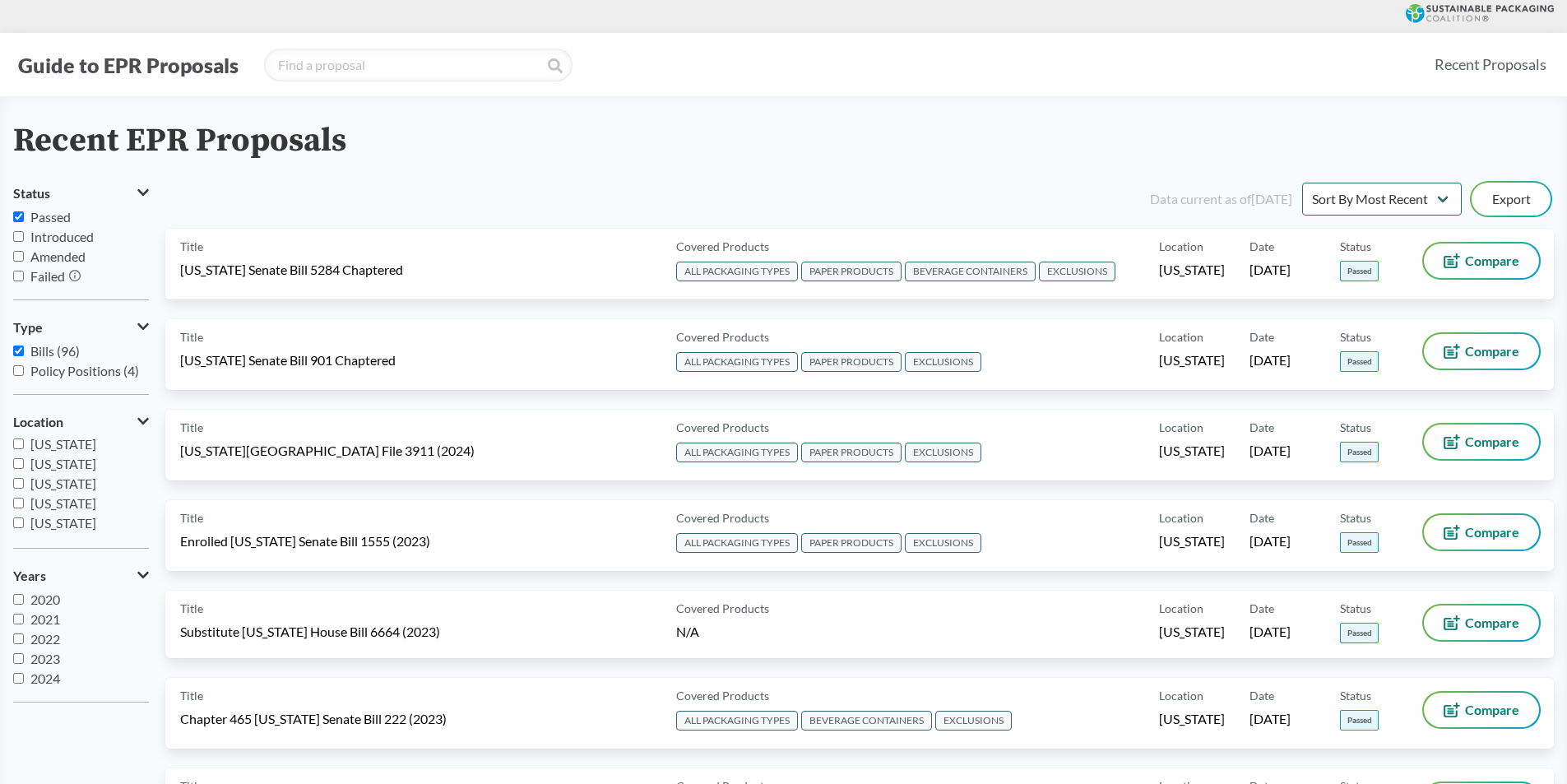
scroll to position [263, 0]
click at [22, 479] on input "[US_STATE]" at bounding box center [18, 478] width 11 height 11
checkbox input "true"
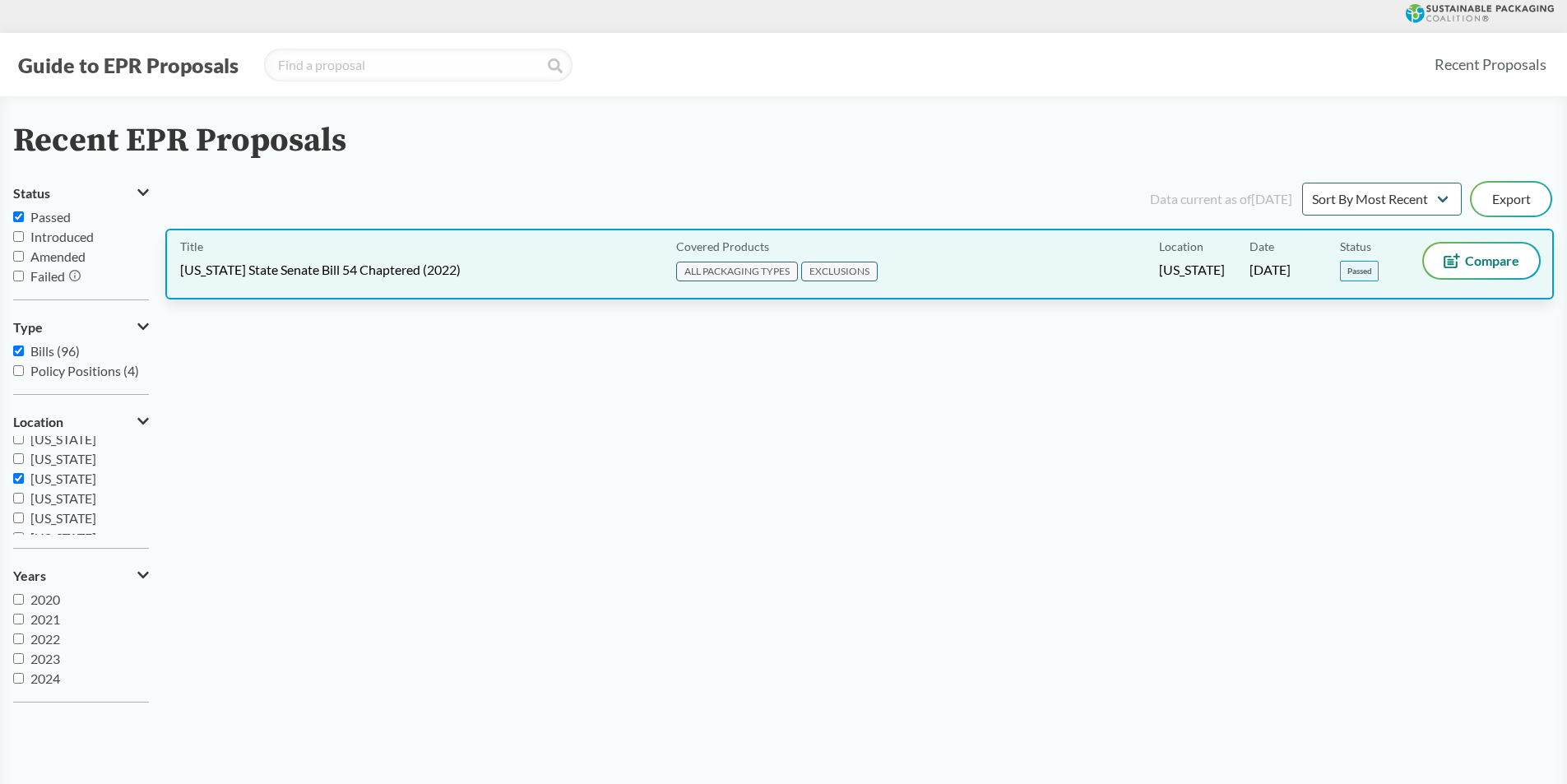
click at [378, 265] on span "[US_STATE] State Senate Bill 54 Chaptered (2022)" at bounding box center [321, 270] width 281 height 18
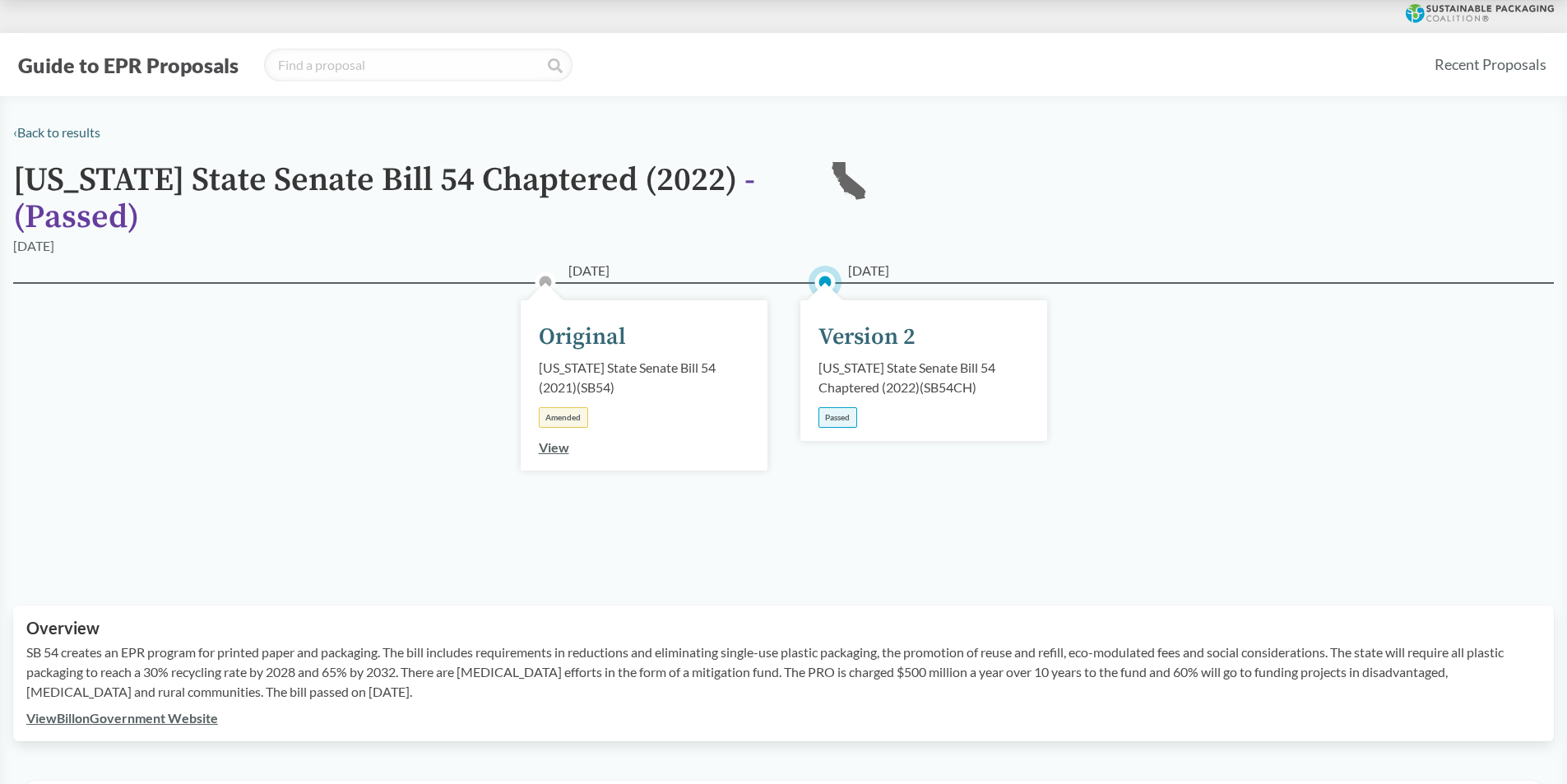
click at [553, 446] on link "View" at bounding box center [554, 446] width 31 height 16
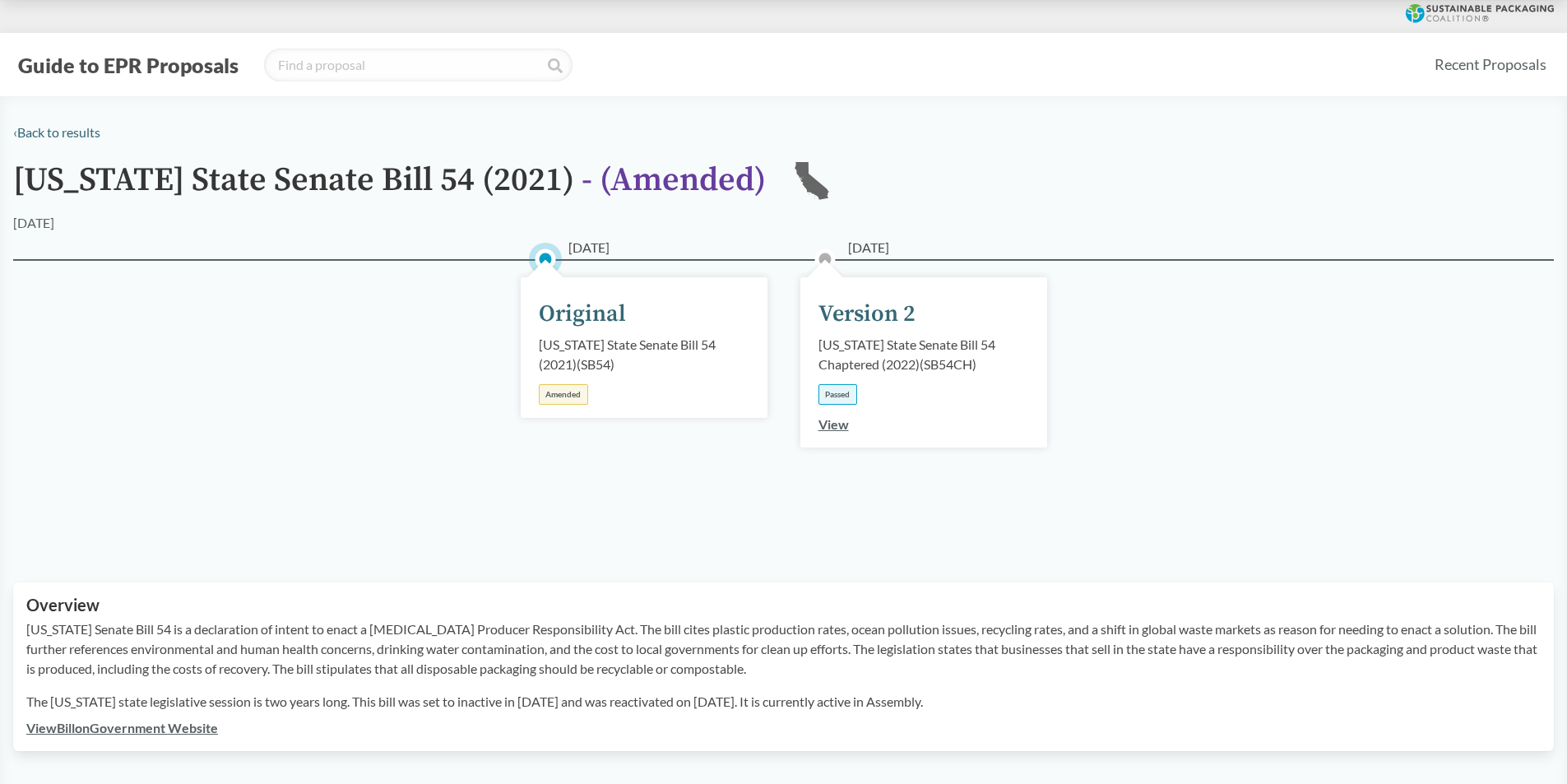
click at [832, 426] on link "View" at bounding box center [833, 424] width 31 height 16
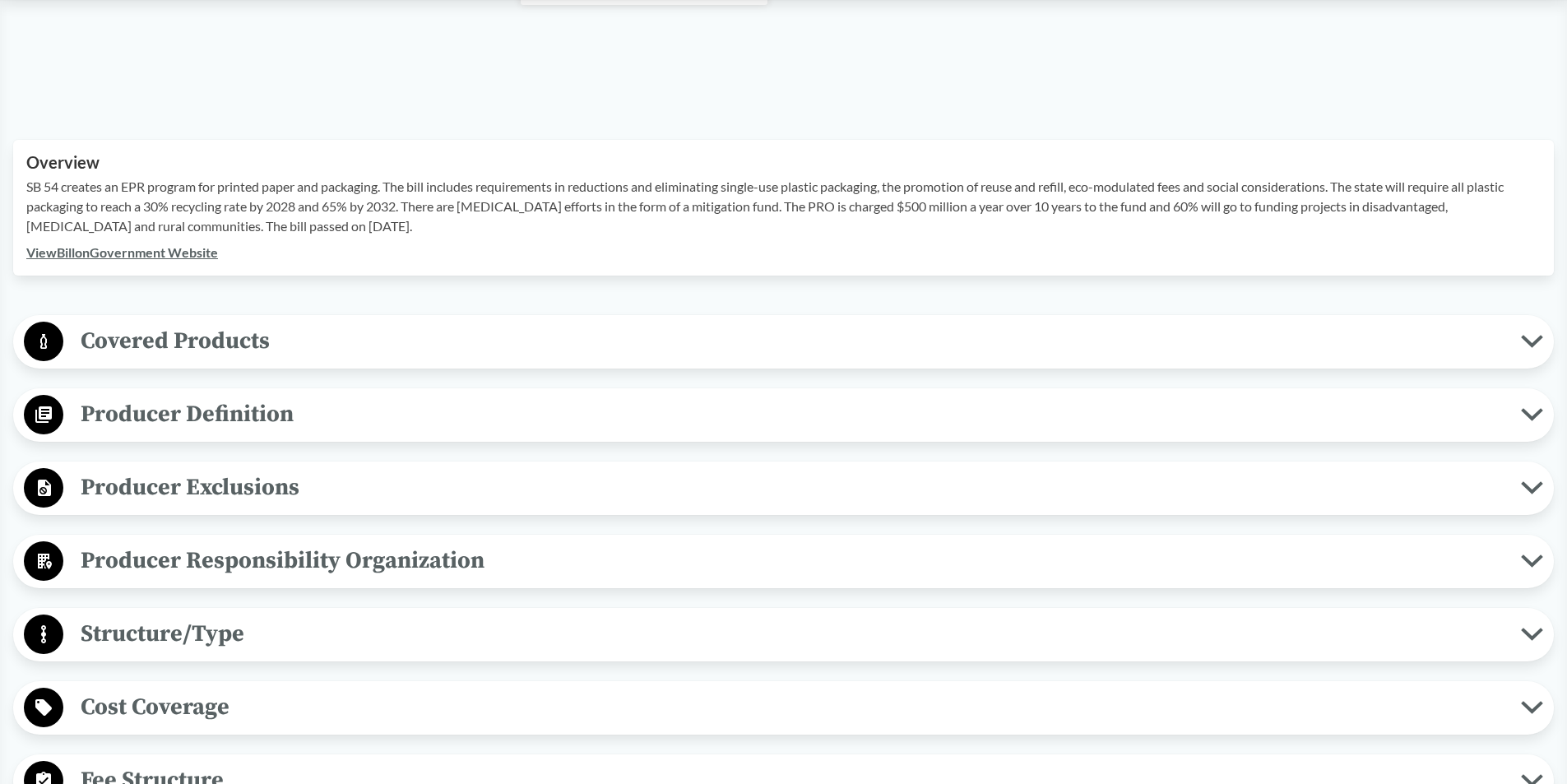
scroll to position [493, 0]
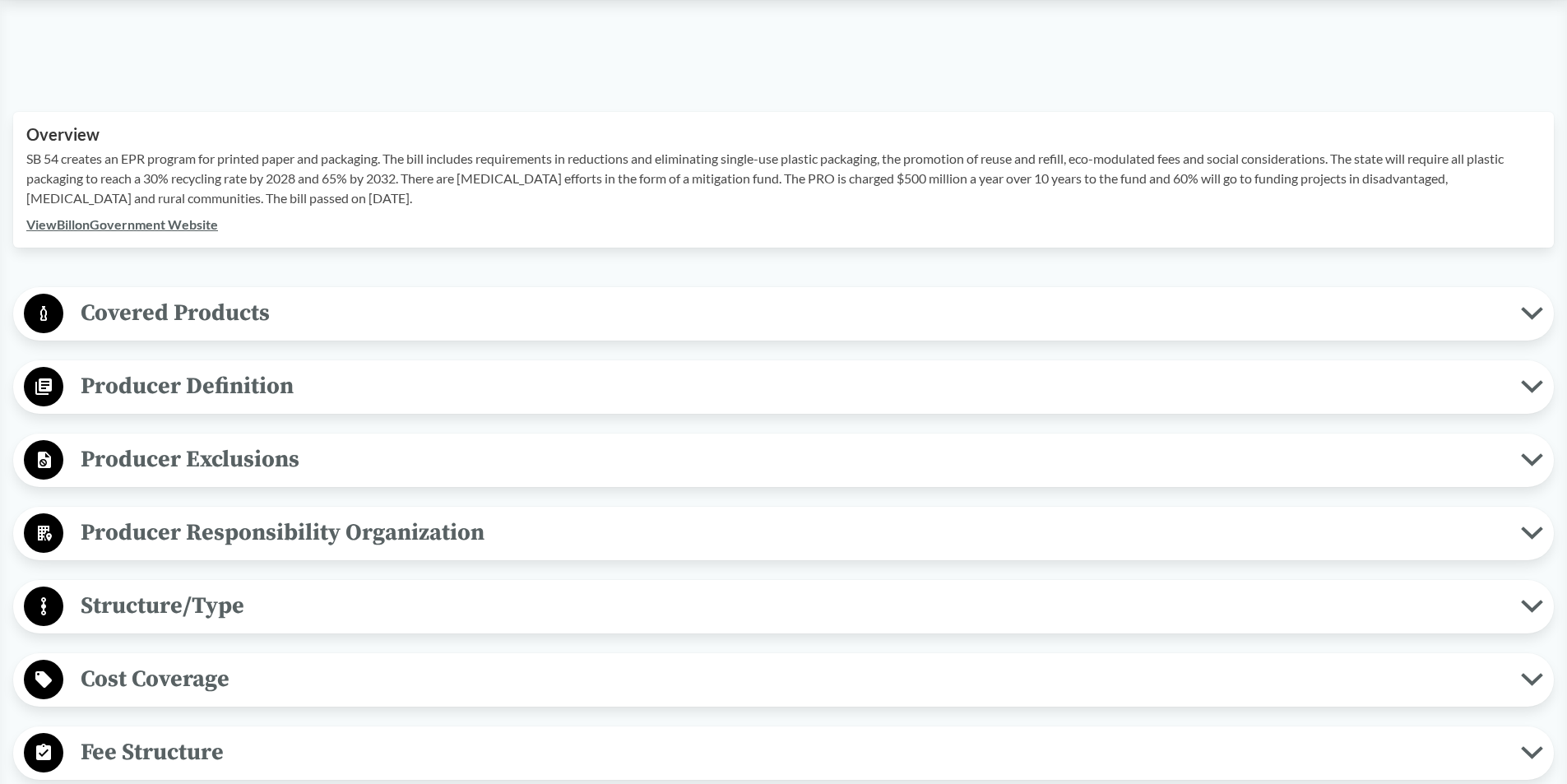
click at [1534, 464] on icon at bounding box center [1532, 459] width 17 height 8
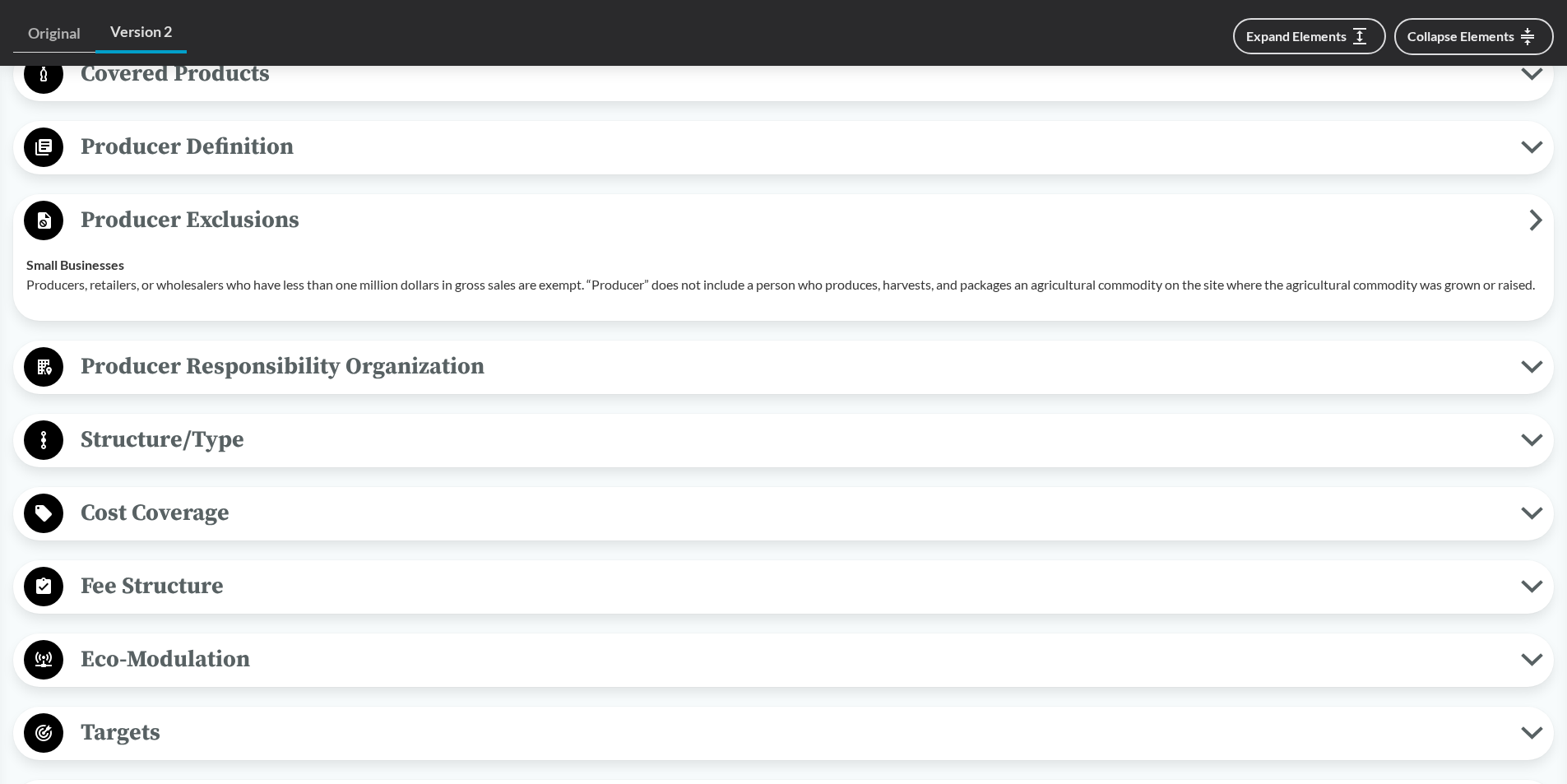
scroll to position [767, 0]
